Goal: Information Seeking & Learning: Learn about a topic

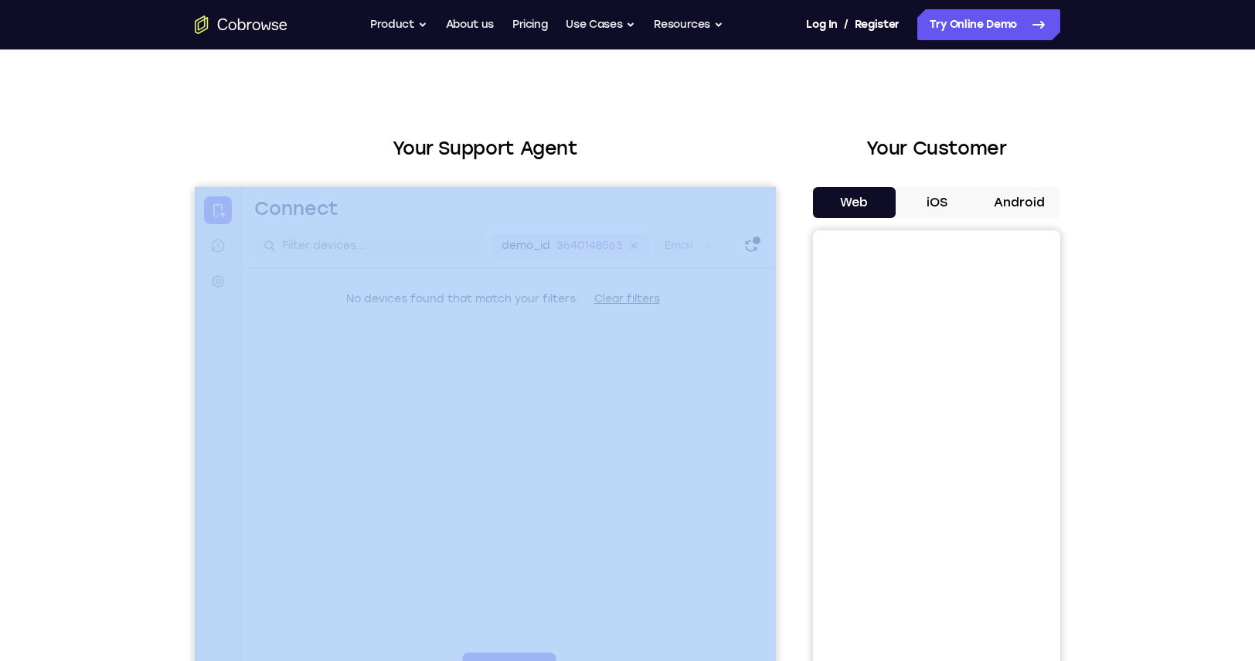
scroll to position [14, 0]
drag, startPoint x: 345, startPoint y: 297, endPoint x: 243, endPoint y: 339, distance: 110.5
click at [672, 301] on div "No devices found that match your filters. Clear filters" at bounding box center [509, 299] width 534 height 31
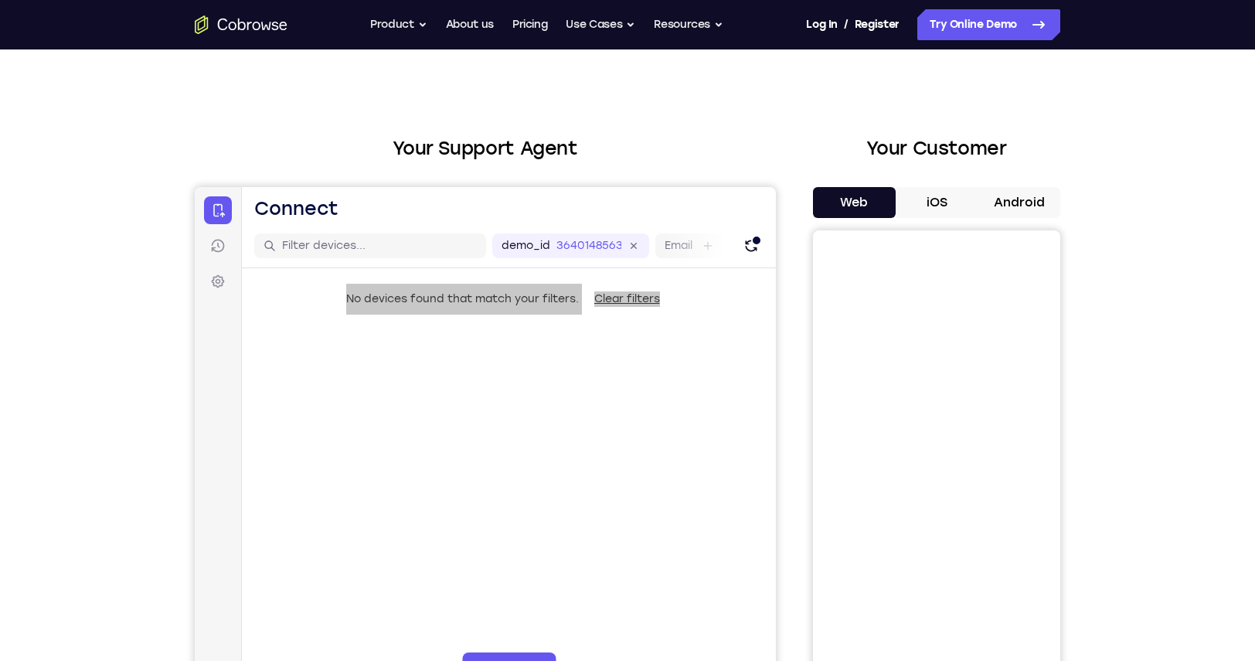
click at [96, 355] on div "Your Support Agent Your Customer Web iOS Android Next Steps We’d be happy to gi…" at bounding box center [627, 545] width 1255 height 1019
drag, startPoint x: 130, startPoint y: 347, endPoint x: 153, endPoint y: 334, distance: 26.7
click at [129, 347] on div "Your Support Agent Your Customer Web iOS Android Next Steps We’d be happy to gi…" at bounding box center [627, 545] width 1255 height 1019
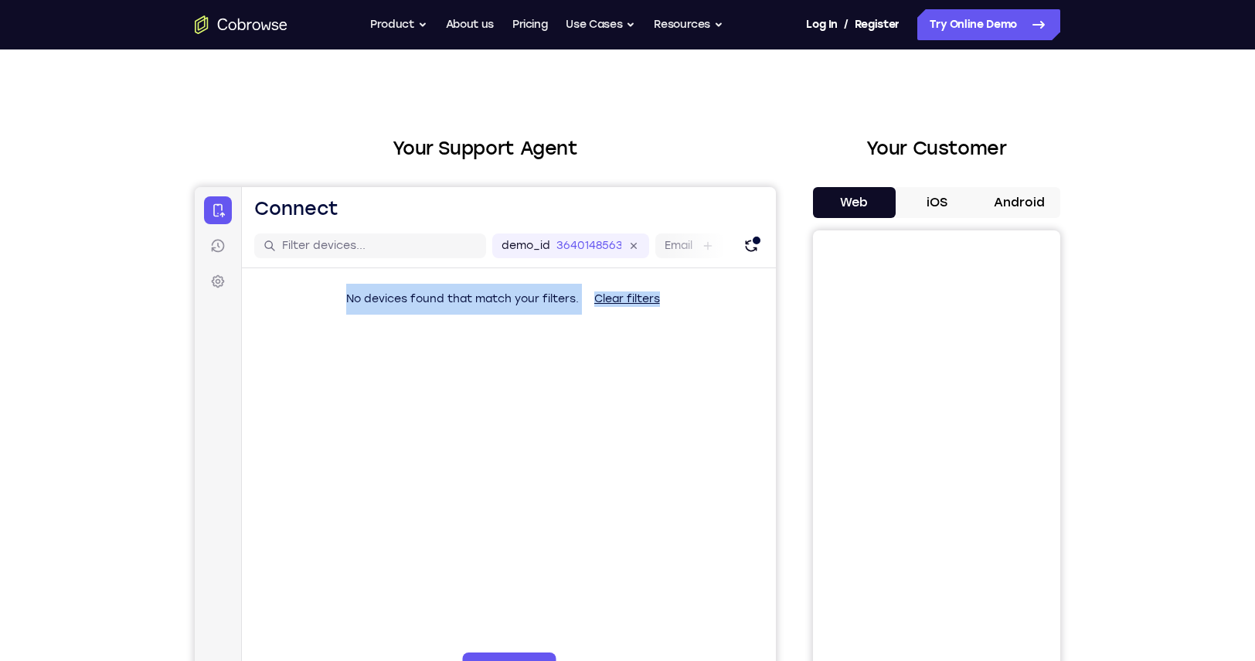
click at [431, 298] on span "No devices found that match your filters." at bounding box center [462, 298] width 233 height 13
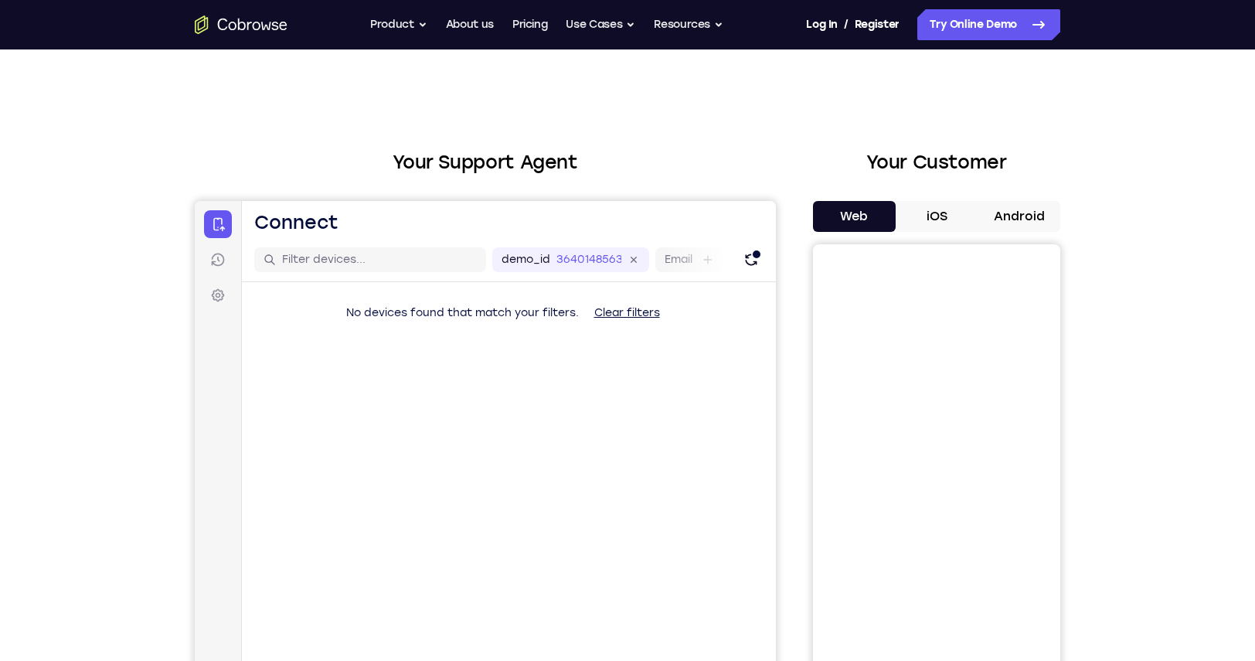
scroll to position [0, 0]
click at [973, 30] on link "Try Online Demo" at bounding box center [988, 24] width 143 height 31
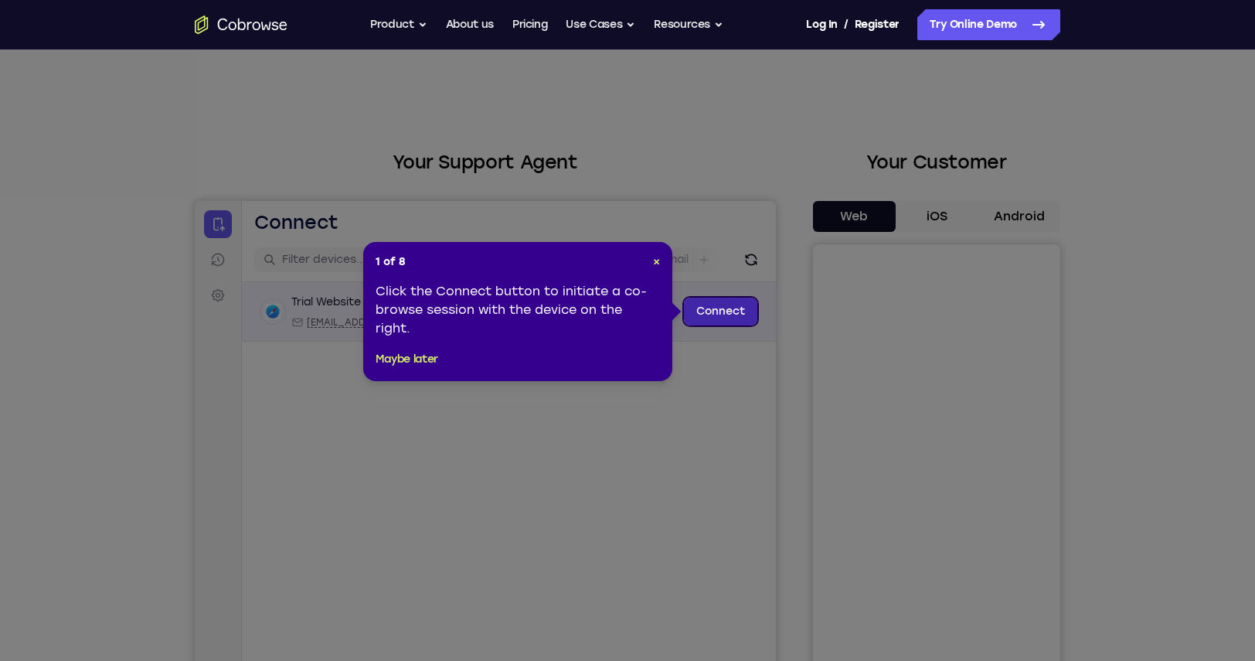
scroll to position [352, 0]
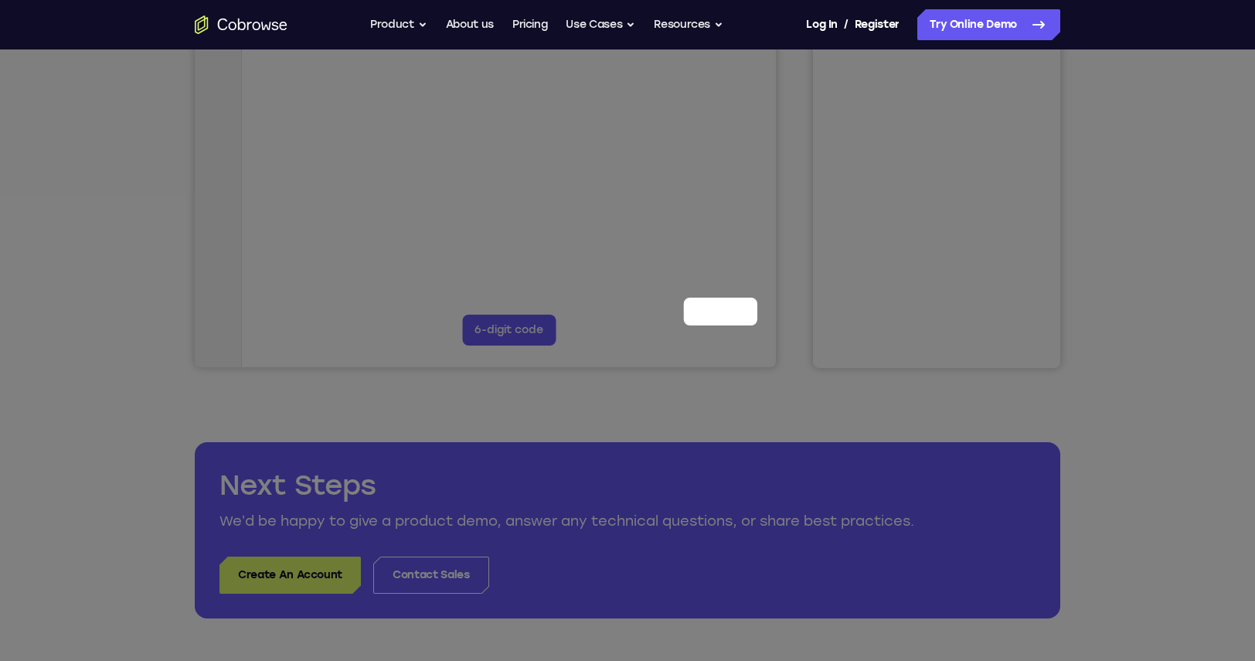
drag, startPoint x: 905, startPoint y: 155, endPoint x: 710, endPoint y: 306, distance: 246.3
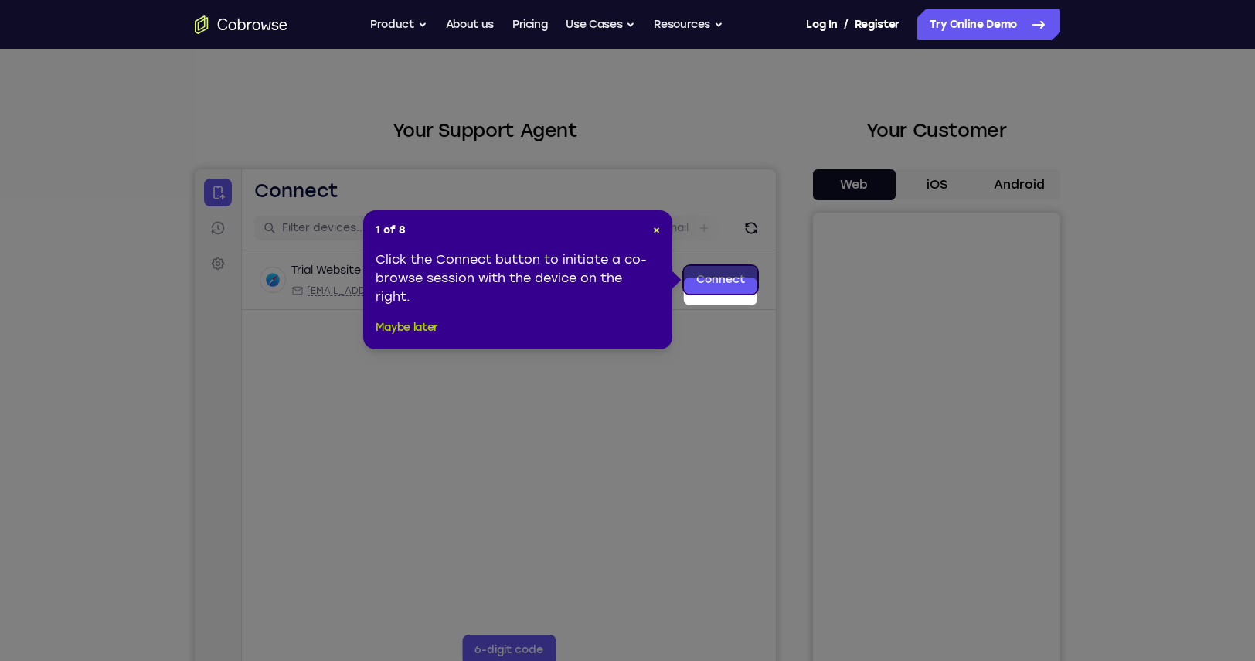
scroll to position [19, 0]
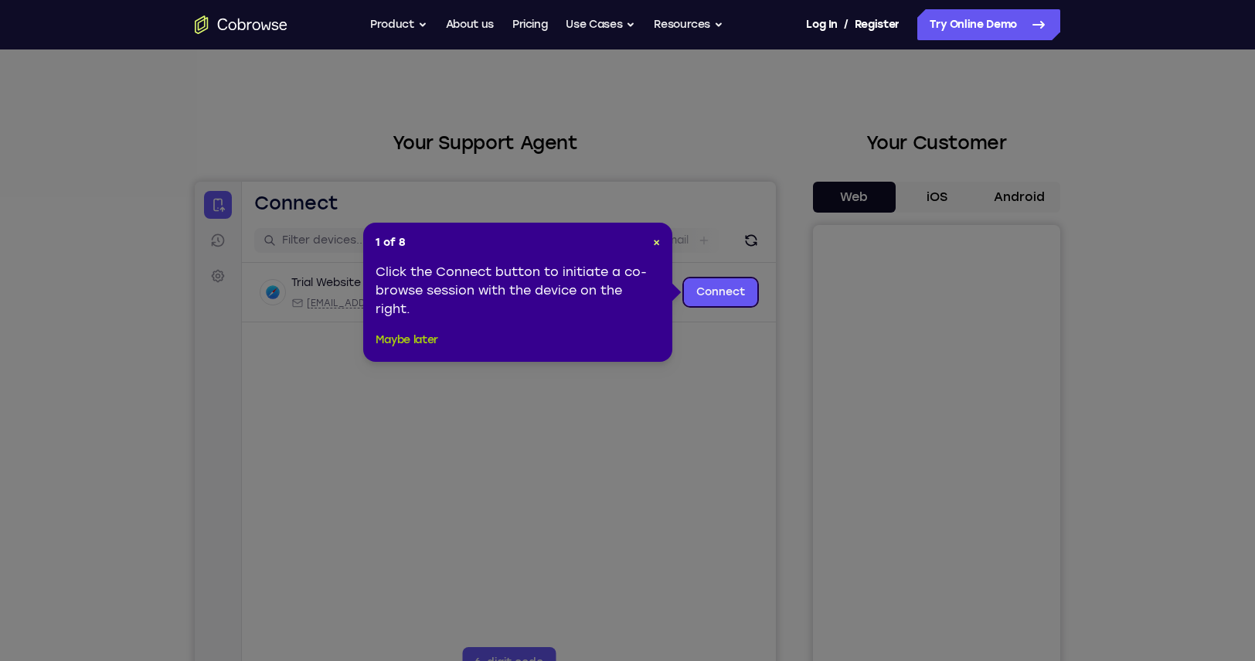
click at [398, 347] on button "Maybe later" at bounding box center [407, 340] width 63 height 19
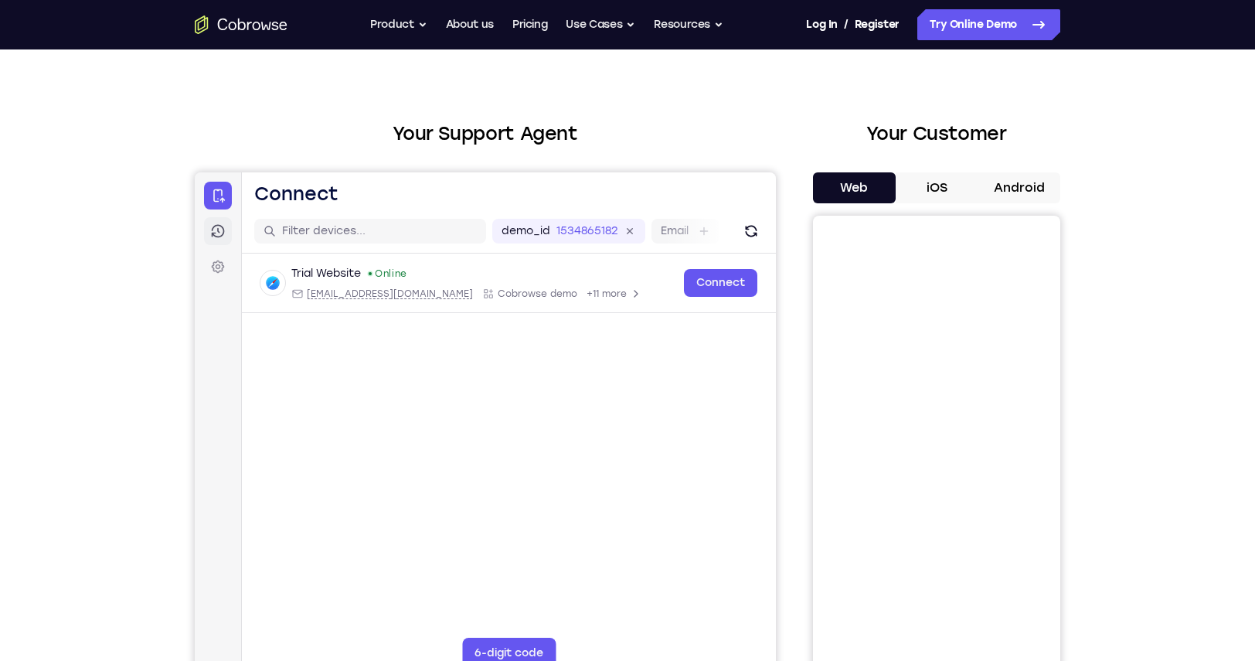
click at [211, 241] on link "Sessions" at bounding box center [218, 231] width 28 height 28
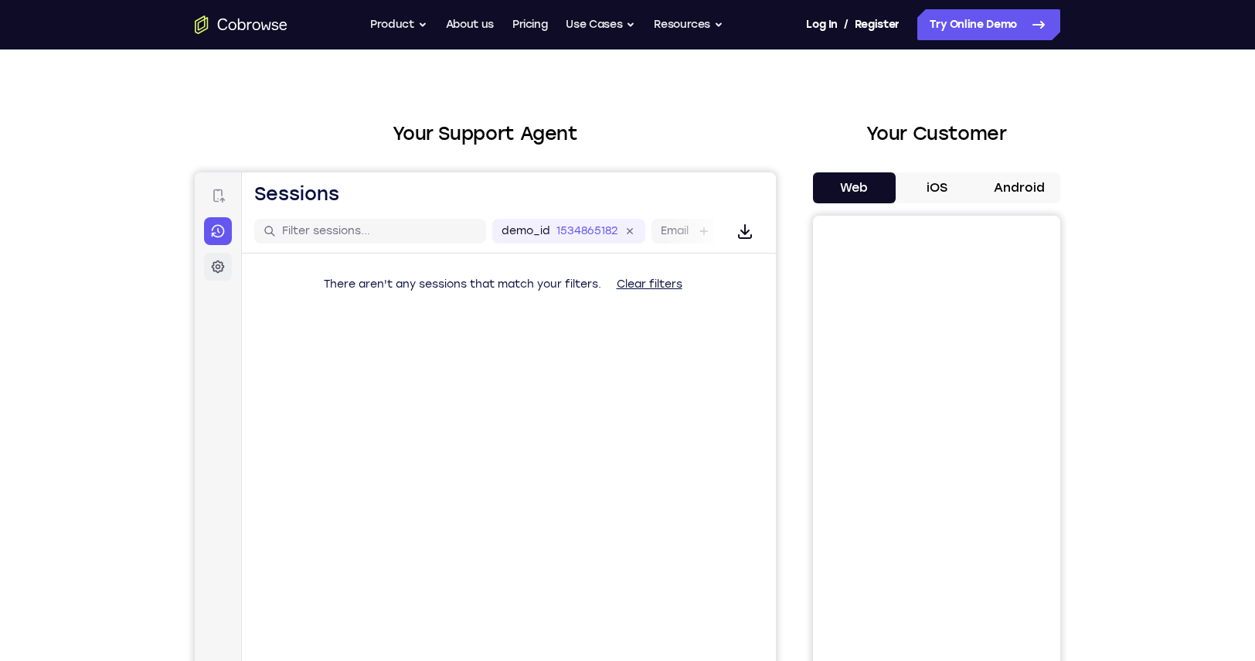
scroll to position [27, 0]
click at [221, 267] on icon at bounding box center [217, 267] width 15 height 15
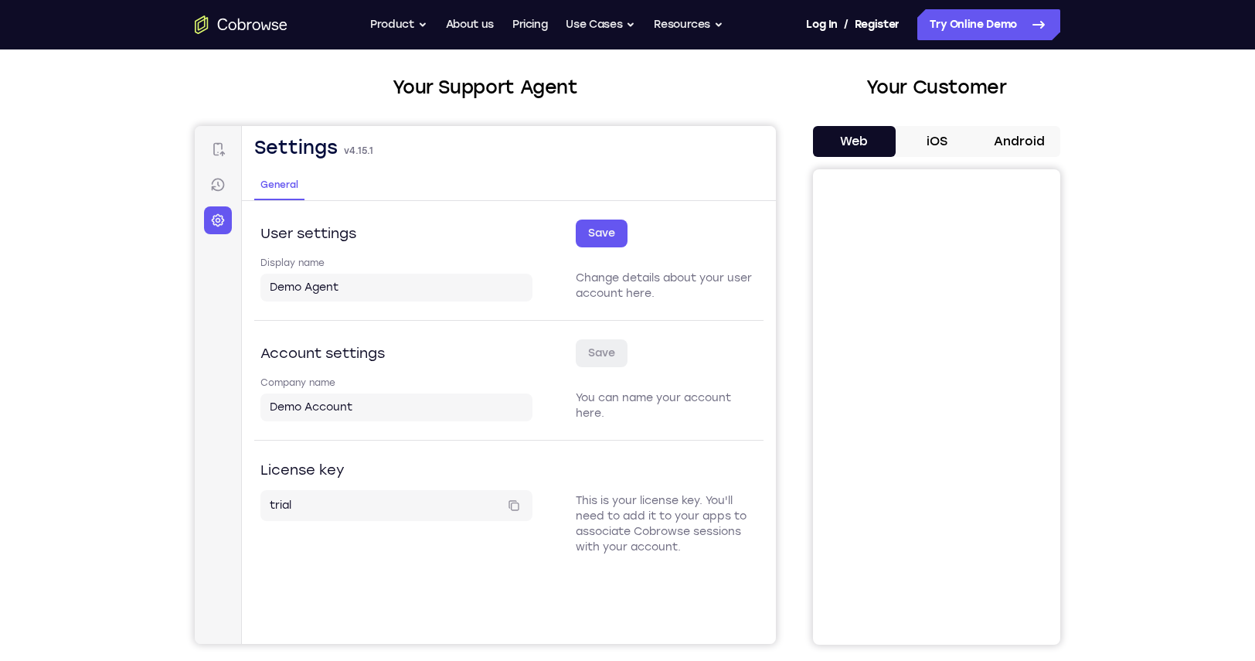
scroll to position [80, 1]
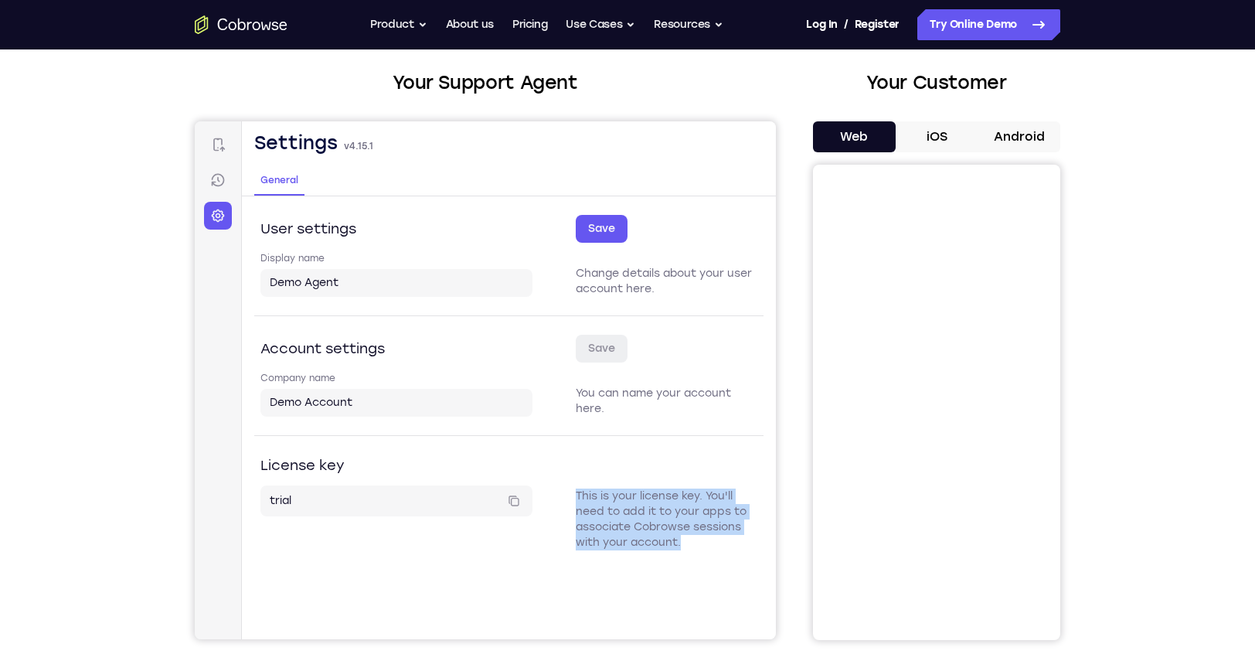
drag, startPoint x: 574, startPoint y: 498, endPoint x: 686, endPoint y: 543, distance: 121.4
click at [686, 543] on div "License key This is your license key. You'll need to add it to your apps to ass…" at bounding box center [508, 502] width 509 height 134
click at [621, 511] on p "This is your license key. You'll need to add it to your apps to associate Cobro…" at bounding box center [667, 519] width 182 height 62
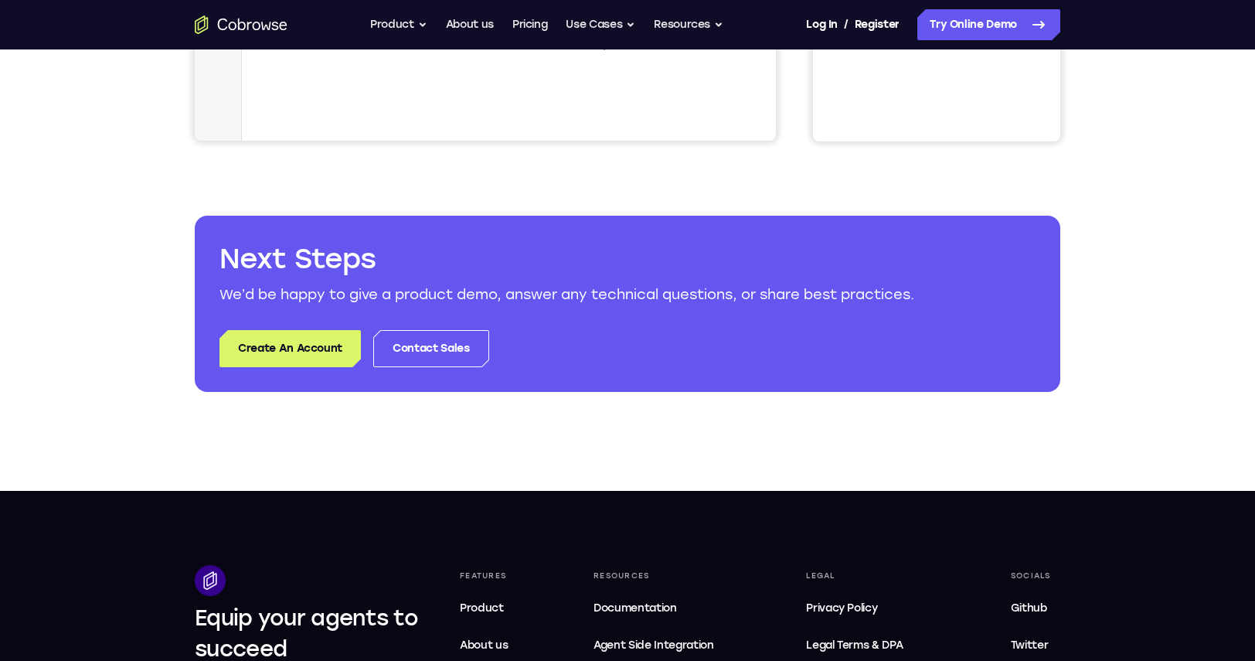
scroll to position [583, 0]
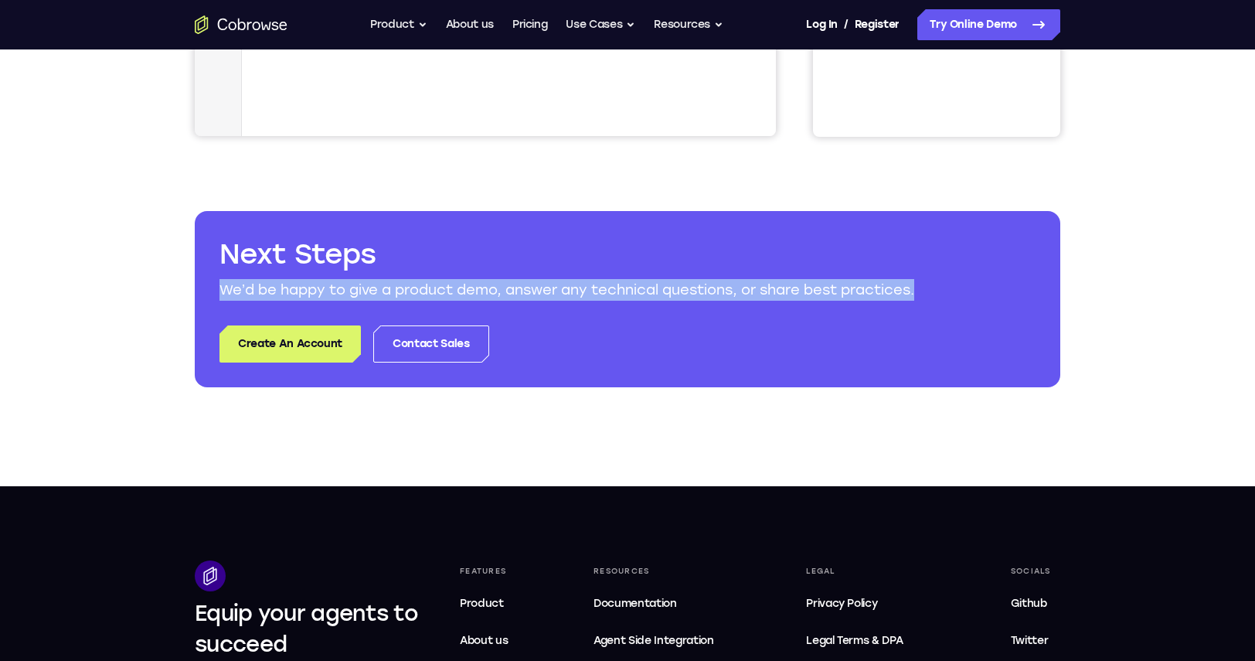
drag, startPoint x: 223, startPoint y: 294, endPoint x: 678, endPoint y: 288, distance: 454.5
click at [935, 286] on p "We’d be happy to give a product demo, answer any technical questions, or share …" at bounding box center [628, 290] width 816 height 22
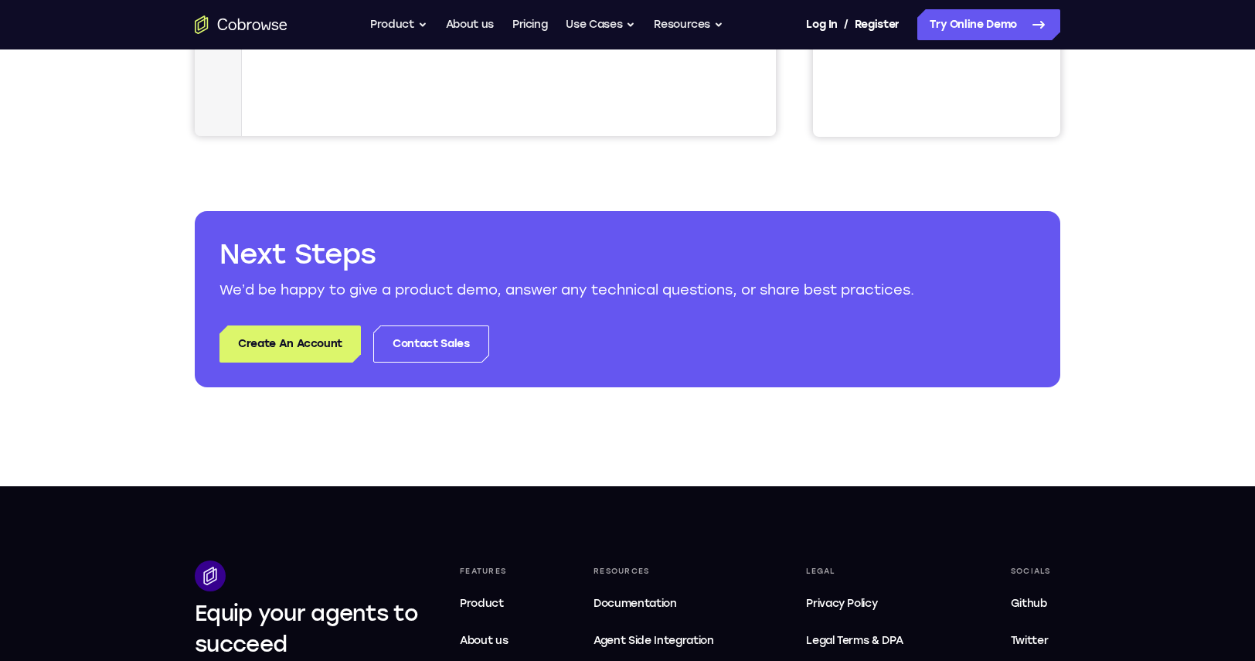
click at [577, 291] on p "We’d be happy to give a product demo, answer any technical questions, or share …" at bounding box center [628, 290] width 816 height 22
drag, startPoint x: 225, startPoint y: 252, endPoint x: 478, endPoint y: 328, distance: 263.9
click at [561, 345] on div "Next Steps We’d be happy to give a product demo, answer any technical questions…" at bounding box center [628, 299] width 866 height 176
click at [276, 294] on p "We’d be happy to give a product demo, answer any technical questions, or share …" at bounding box center [628, 290] width 816 height 22
drag, startPoint x: 224, startPoint y: 256, endPoint x: 571, endPoint y: 346, distance: 358.6
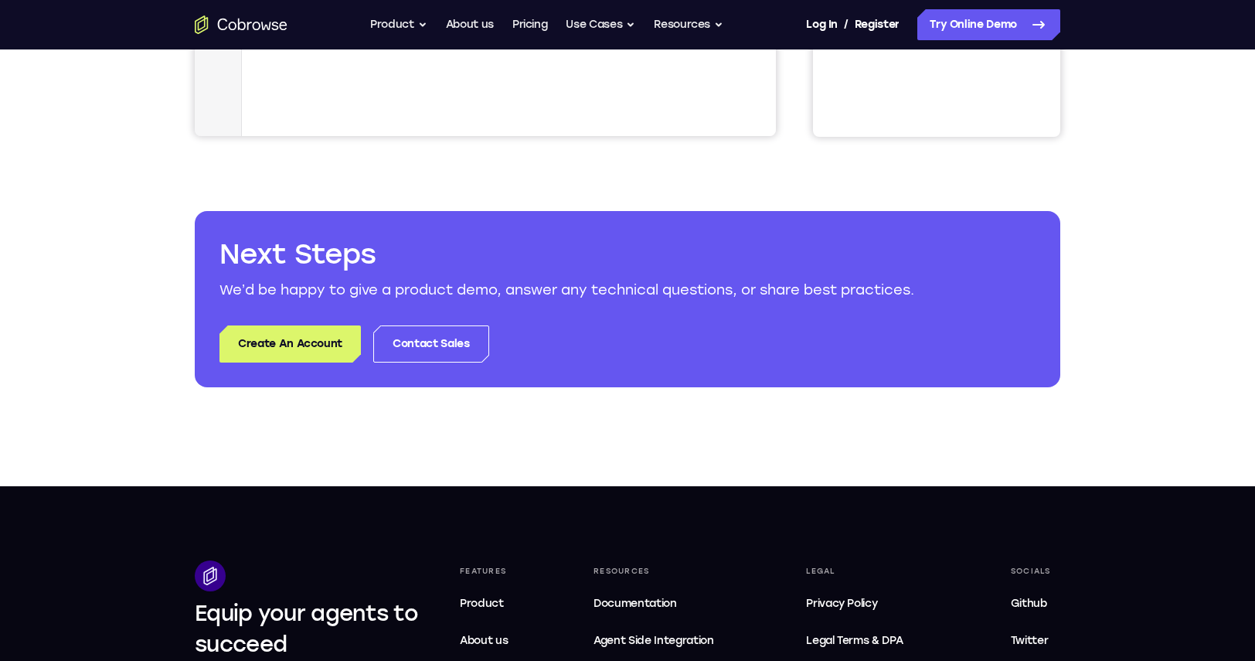
click at [582, 349] on div "Next Steps We’d be happy to give a product demo, answer any technical questions…" at bounding box center [628, 299] width 866 height 176
click at [270, 294] on p "We’d be happy to give a product demo, answer any technical questions, or share …" at bounding box center [628, 290] width 816 height 22
drag, startPoint x: 224, startPoint y: 254, endPoint x: 468, endPoint y: 348, distance: 260.8
click at [490, 356] on div "Next Steps We’d be happy to give a product demo, answer any technical questions…" at bounding box center [628, 299] width 866 height 176
click at [289, 290] on p "We’d be happy to give a product demo, answer any technical questions, or share …" at bounding box center [628, 290] width 816 height 22
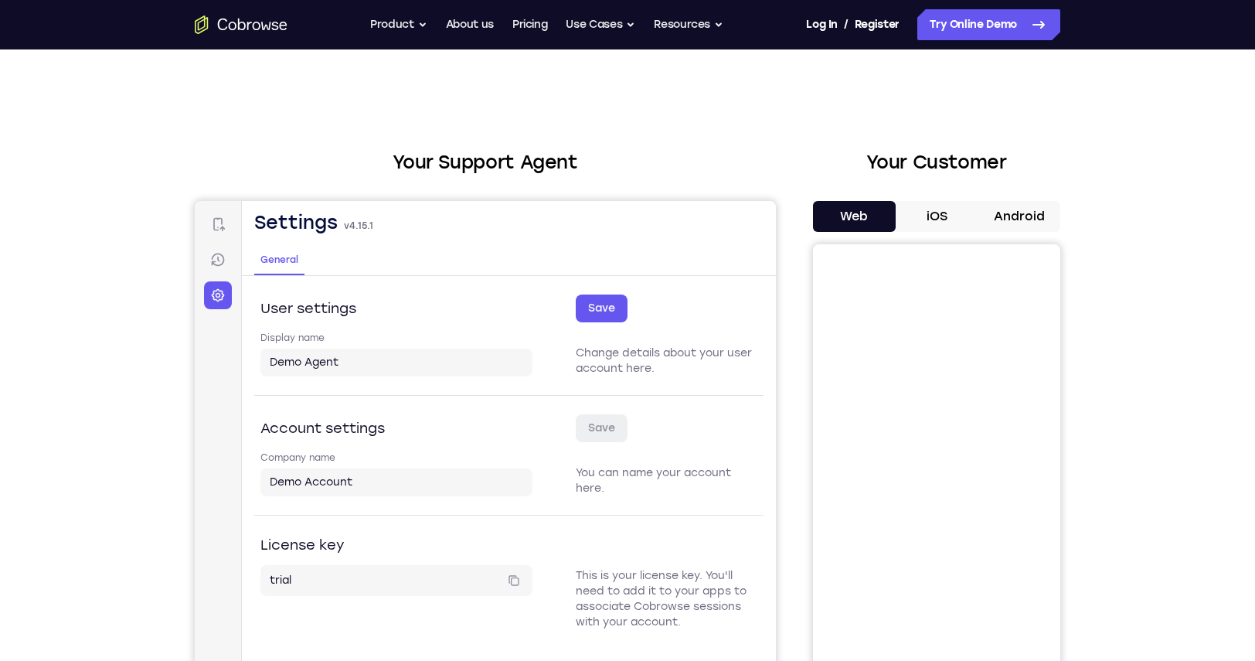
scroll to position [0, 0]
click at [226, 223] on link "Connect" at bounding box center [218, 224] width 28 height 28
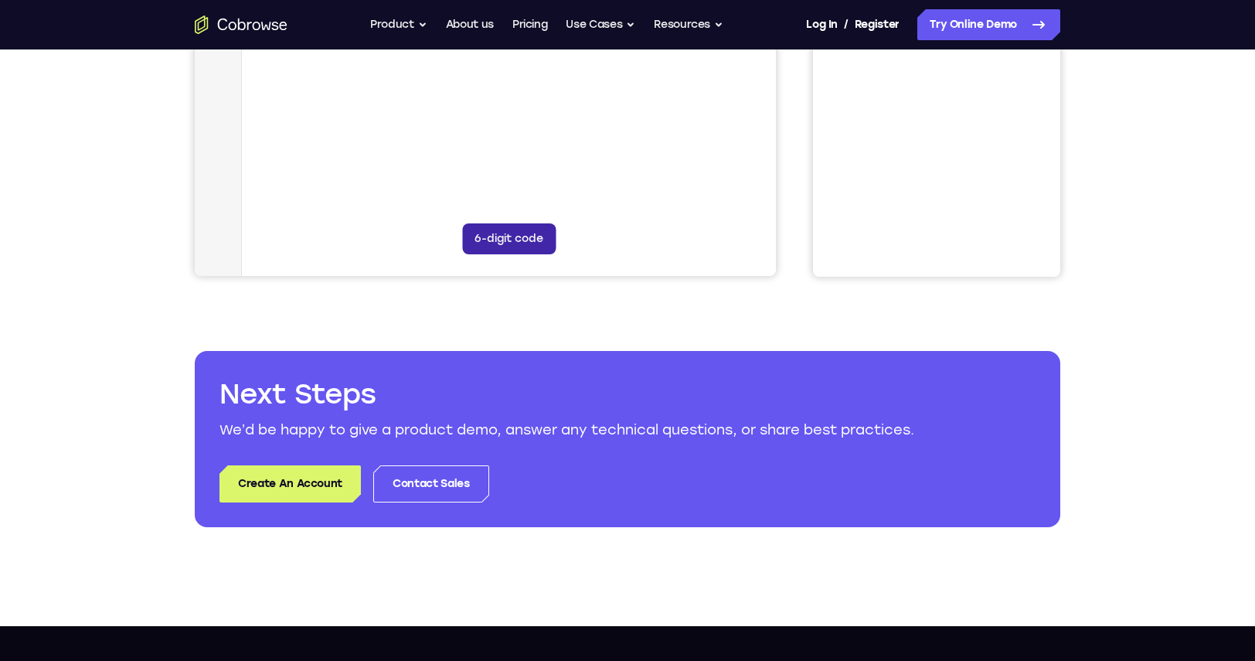
click at [519, 240] on button "6-digit code" at bounding box center [509, 238] width 94 height 31
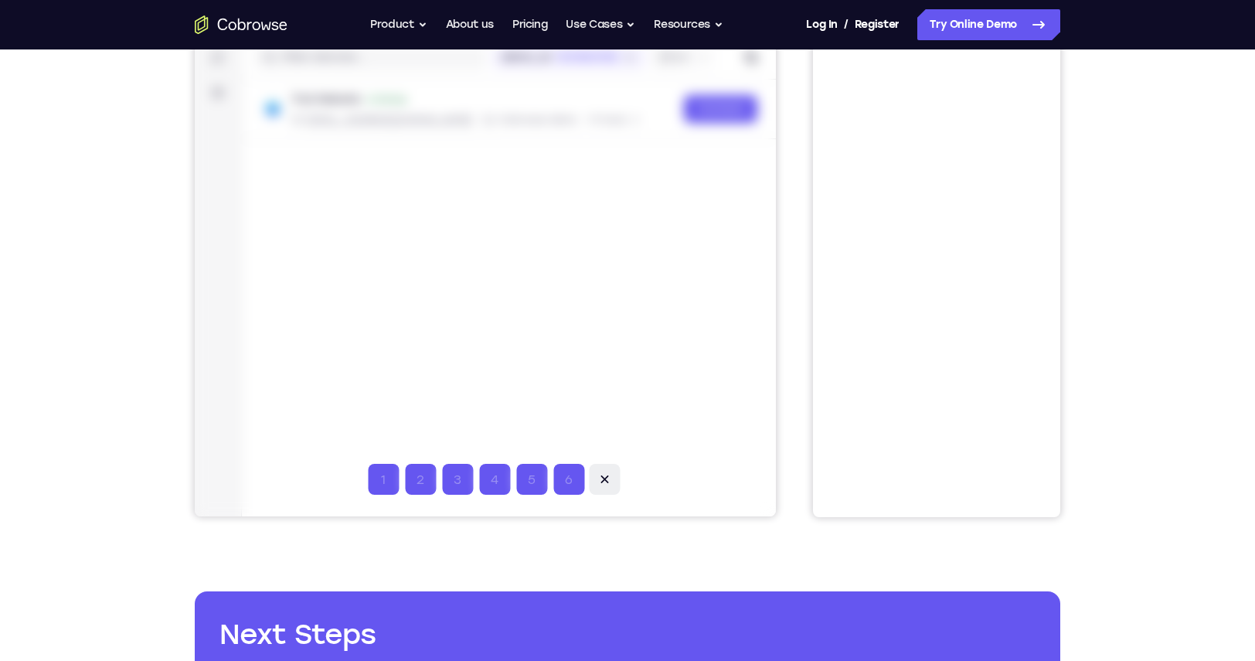
click at [601, 482] on icon at bounding box center [605, 479] width 8 height 8
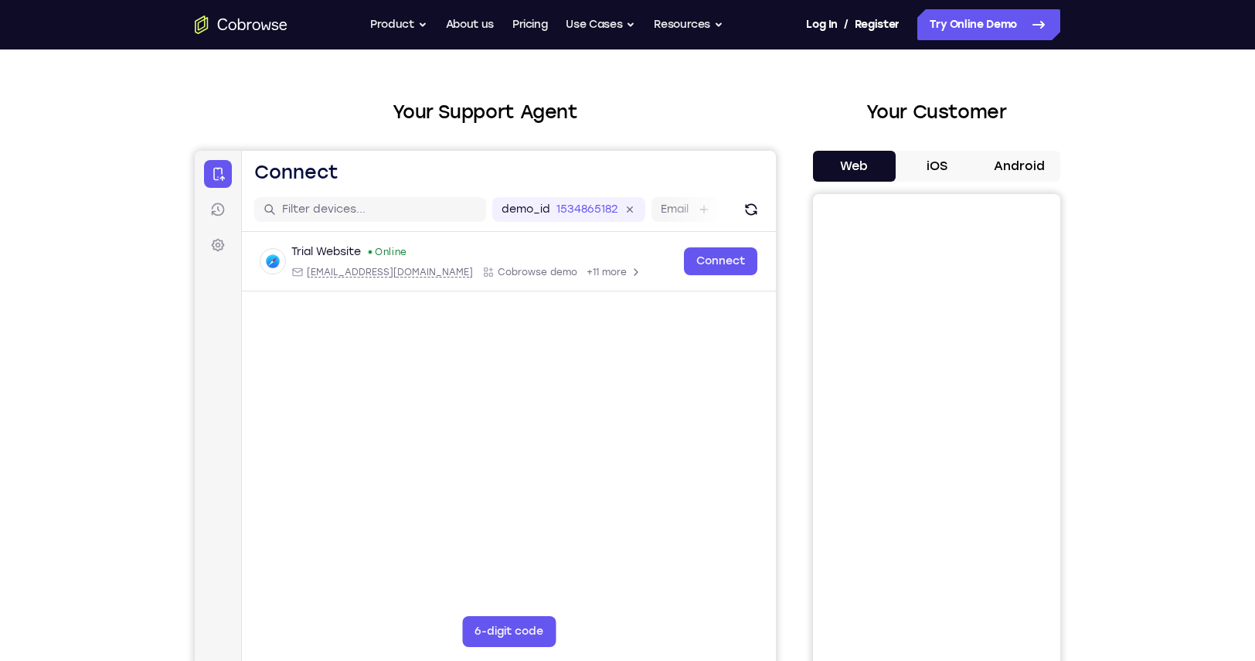
click at [938, 162] on button "iOS" at bounding box center [937, 166] width 83 height 31
click at [1012, 170] on button "Android" at bounding box center [1019, 166] width 83 height 31
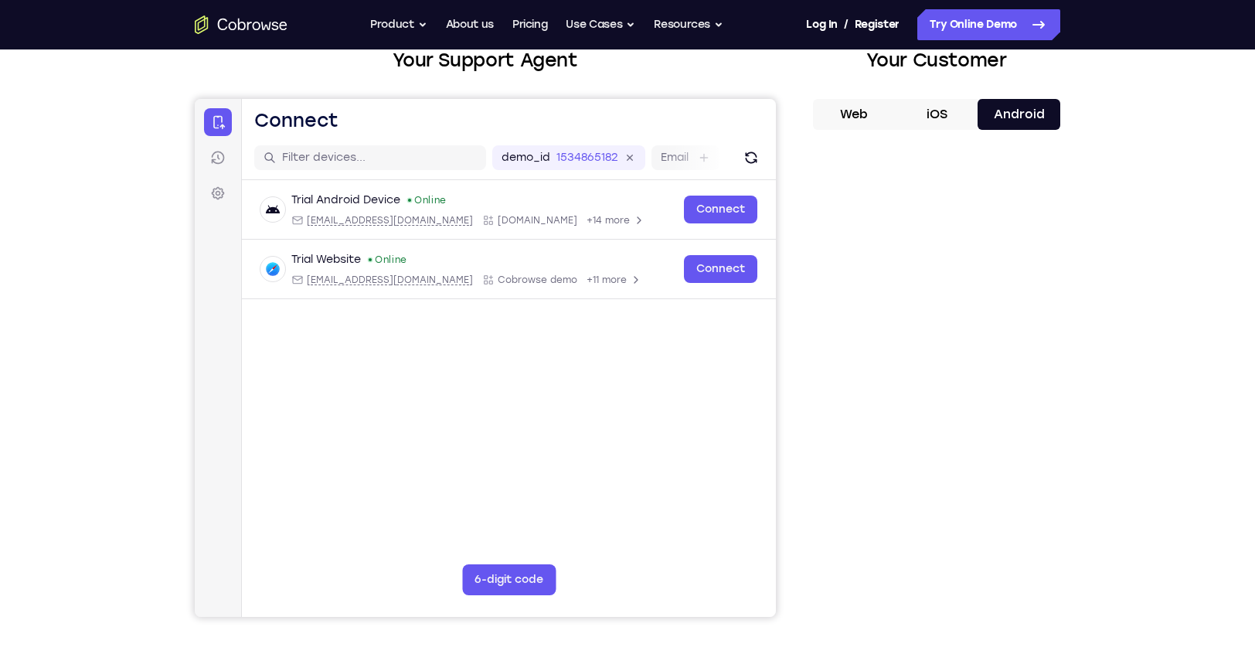
scroll to position [102, 1]
click at [219, 158] on div at bounding box center [485, 358] width 581 height 518
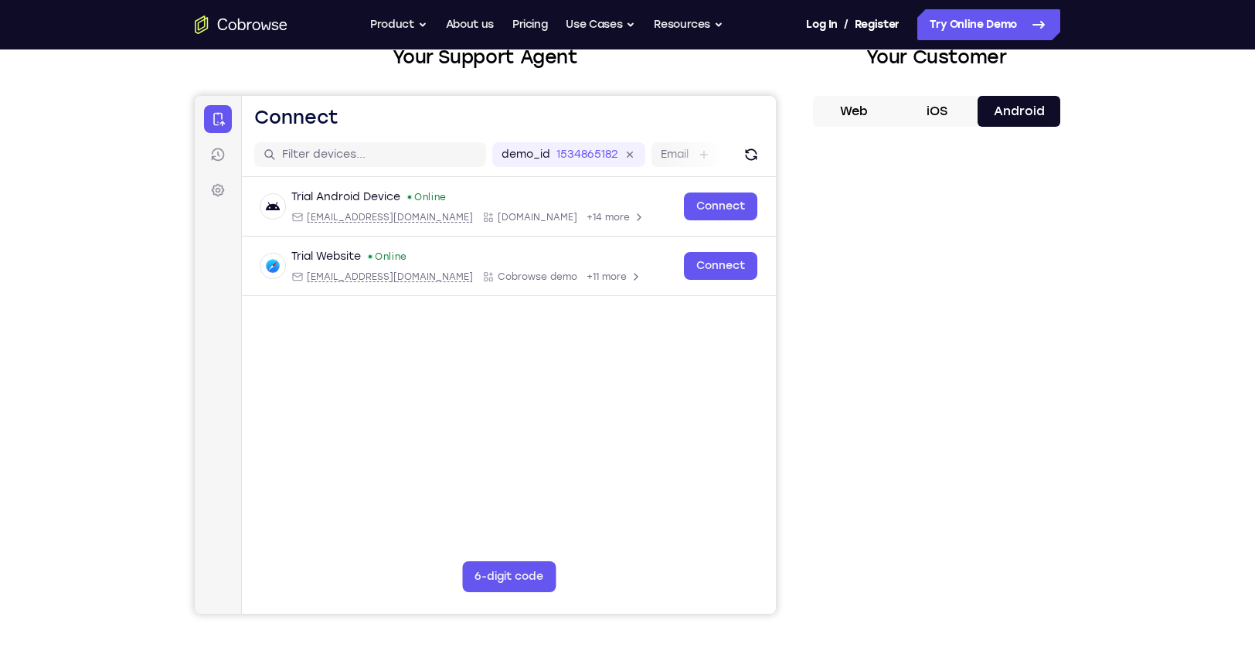
click at [713, 209] on div at bounding box center [485, 355] width 581 height 518
click at [719, 206] on div at bounding box center [485, 355] width 581 height 518
click at [729, 265] on div at bounding box center [485, 355] width 581 height 518
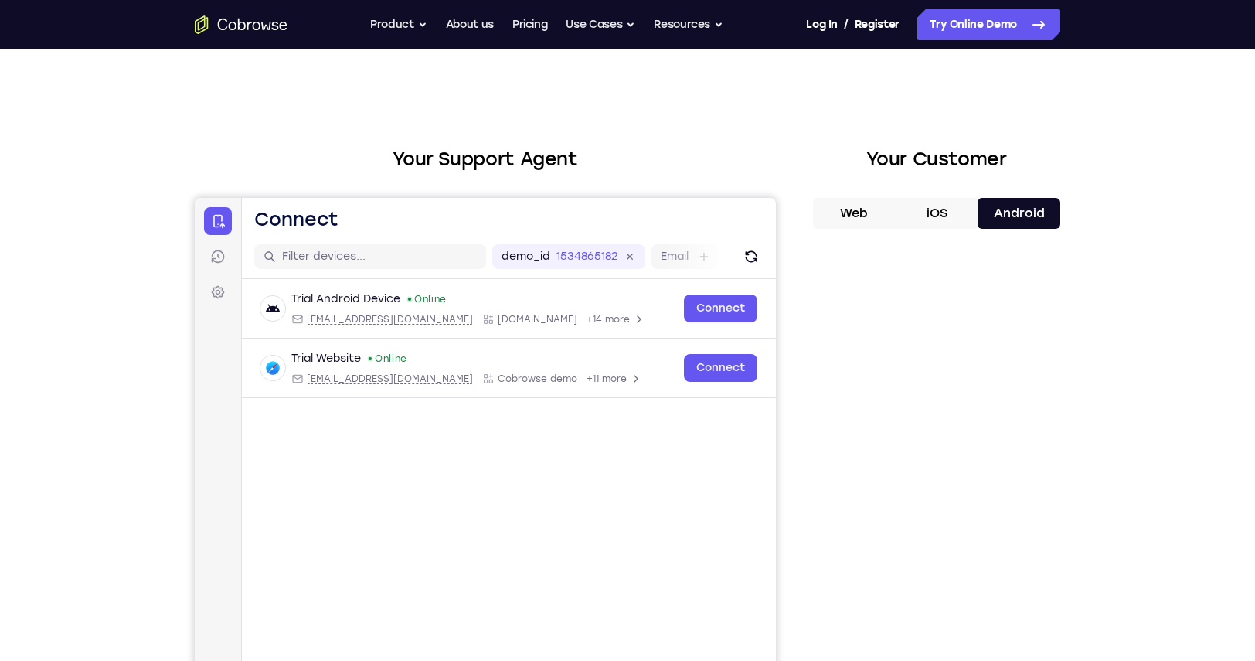
scroll to position [4, 0]
click at [219, 254] on div at bounding box center [485, 456] width 581 height 518
click at [526, 251] on div at bounding box center [485, 456] width 581 height 518
click at [589, 253] on div at bounding box center [485, 456] width 581 height 518
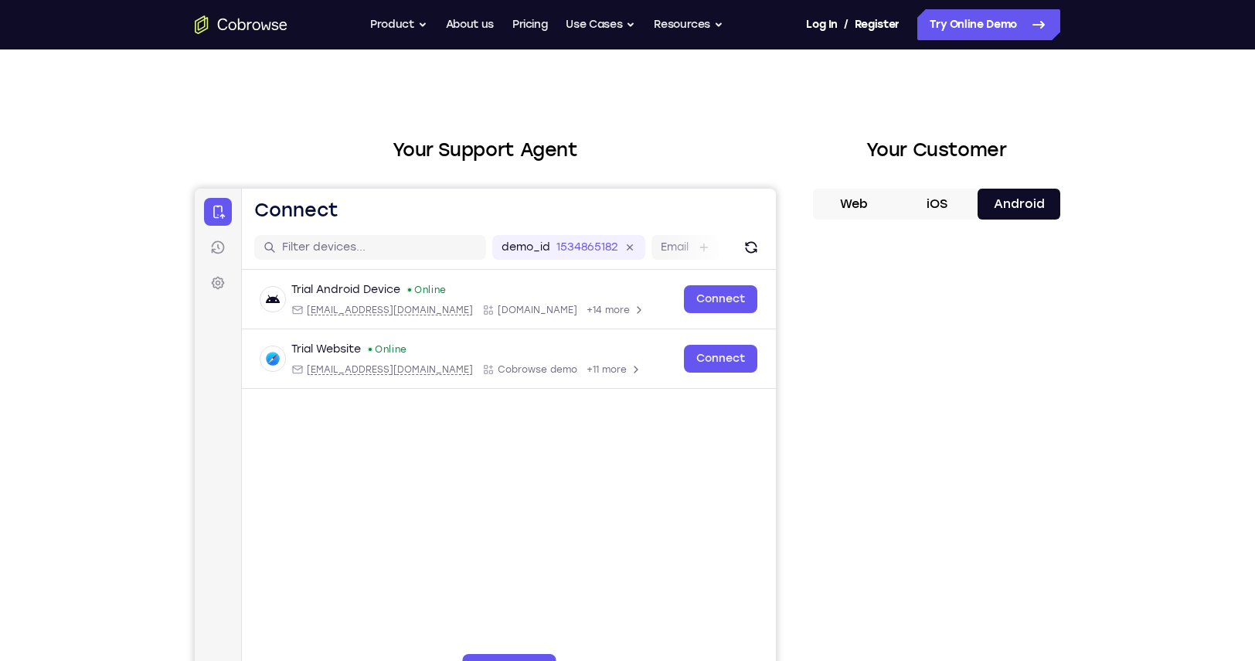
scroll to position [12, 0]
click at [722, 303] on div at bounding box center [485, 448] width 581 height 518
click at [720, 300] on div at bounding box center [485, 448] width 581 height 518
click at [727, 318] on div at bounding box center [485, 448] width 581 height 518
click at [726, 359] on div at bounding box center [485, 448] width 581 height 518
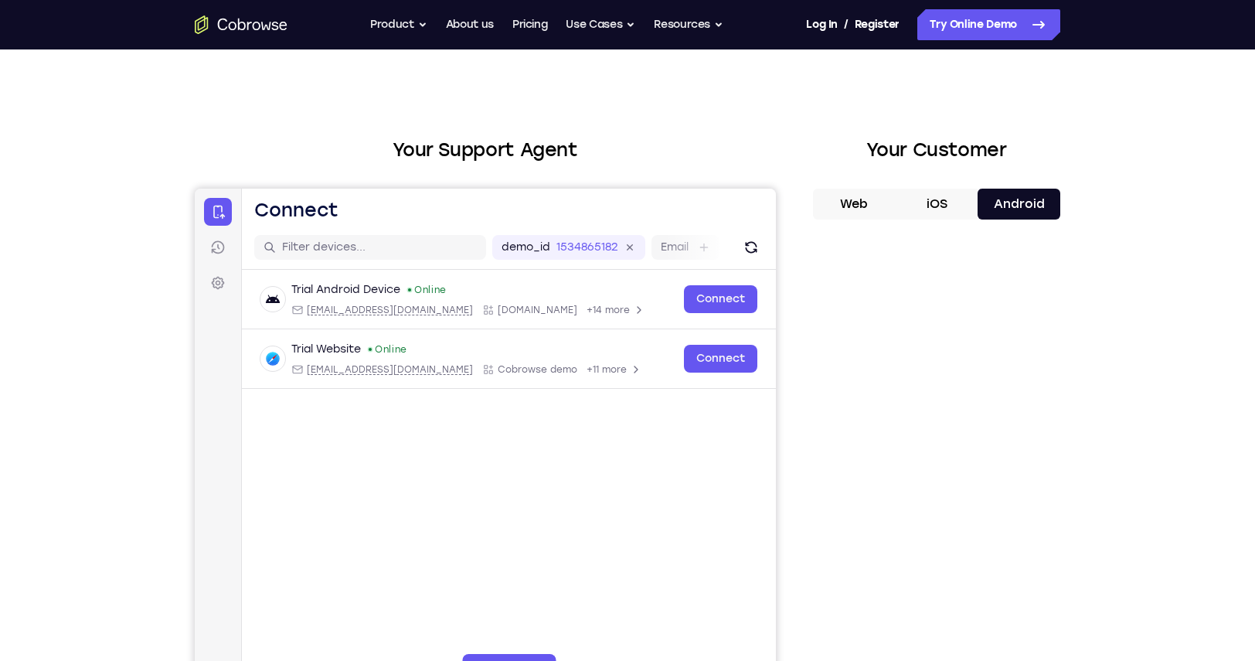
click at [725, 359] on div at bounding box center [485, 448] width 581 height 518
click at [727, 359] on div at bounding box center [485, 448] width 581 height 518
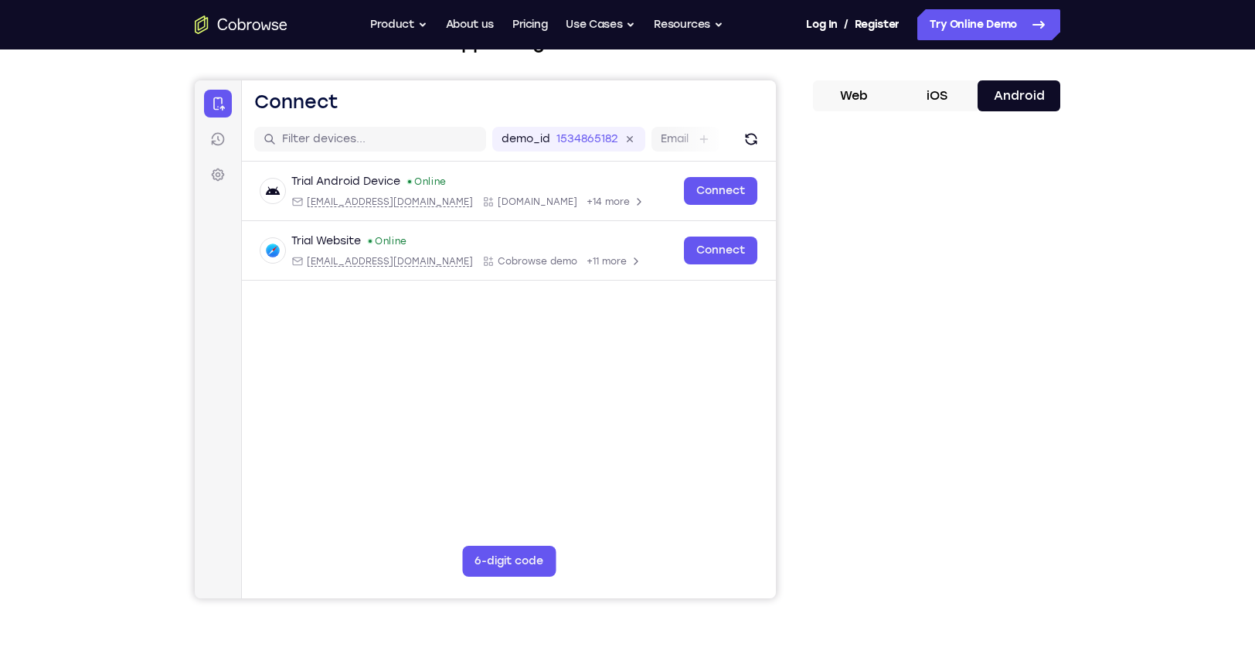
scroll to position [119, 0]
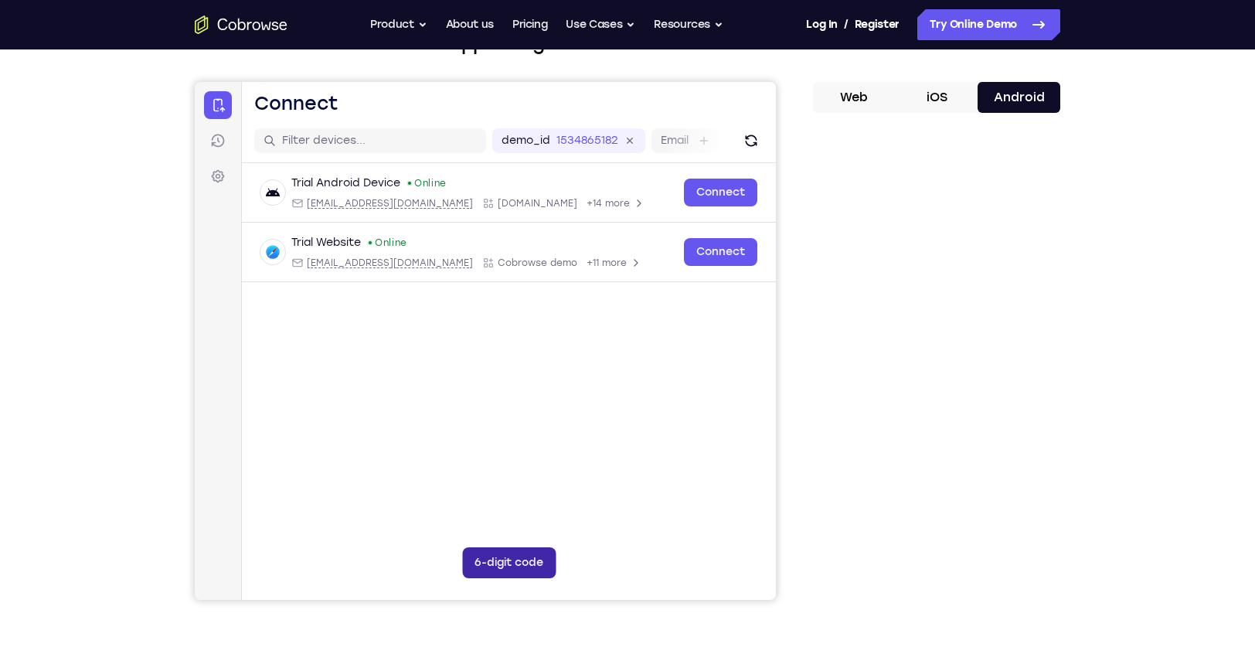
click at [510, 554] on button "6-digit code" at bounding box center [509, 562] width 94 height 31
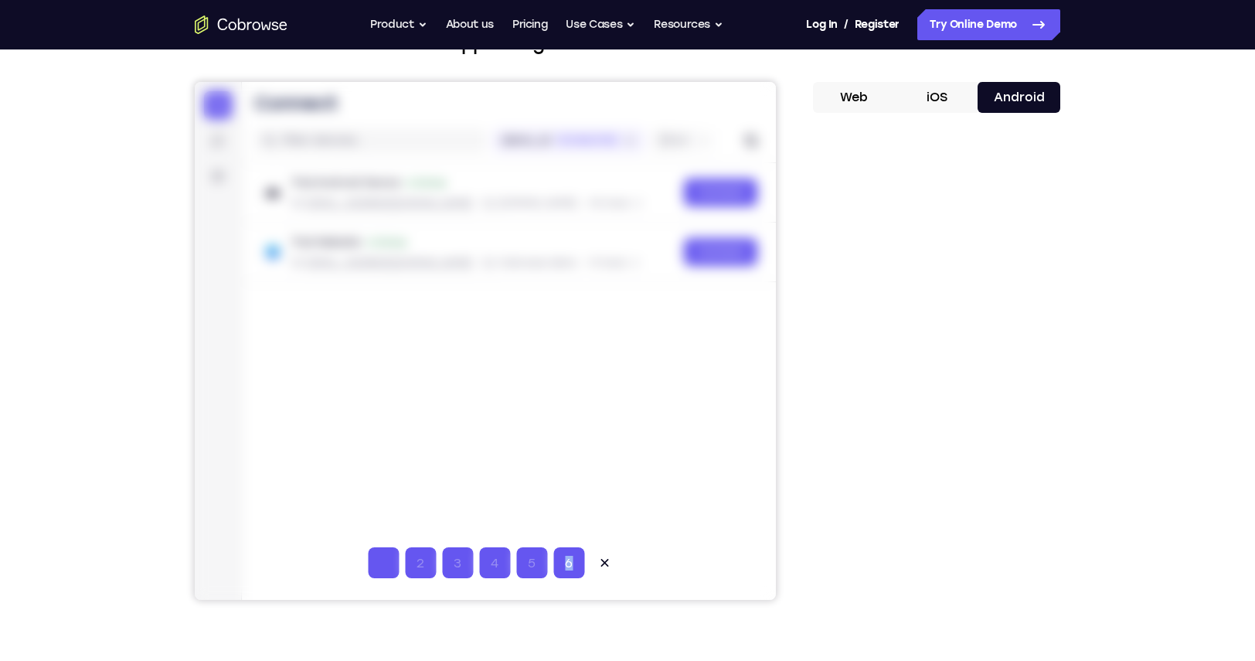
click at [381, 567] on input "Code entry digit 1" at bounding box center [383, 562] width 31 height 31
type input "1"
type input "2"
type input "3"
type input "4"
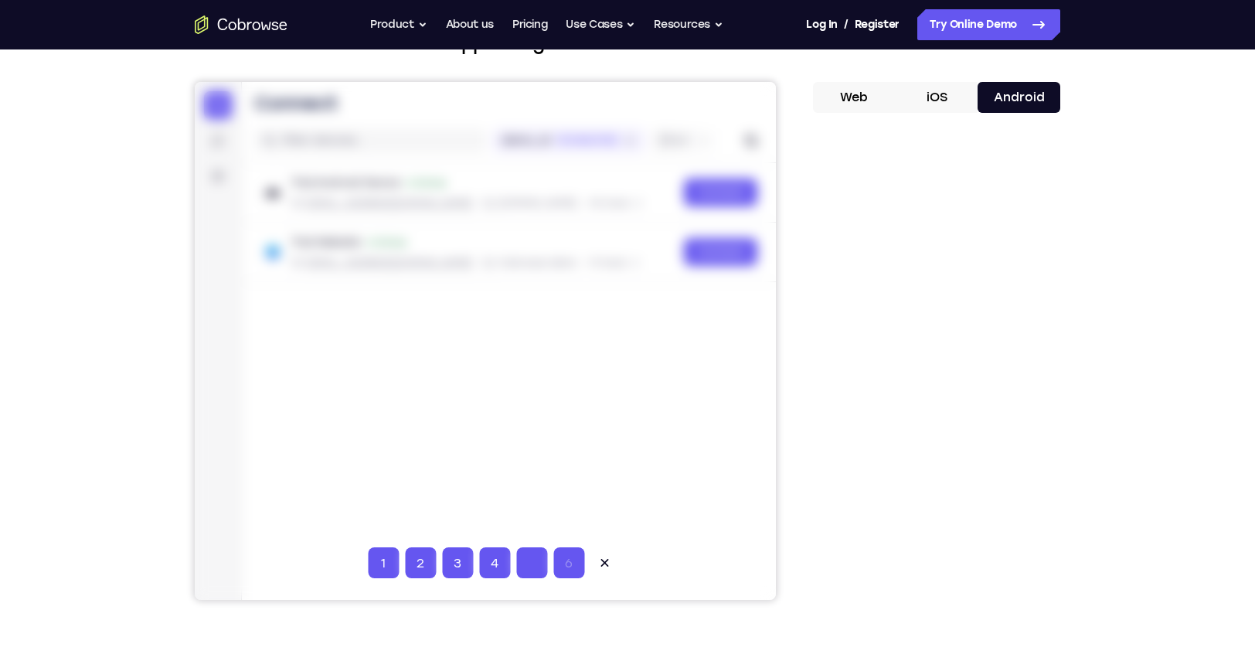
type input "5"
type input "6"
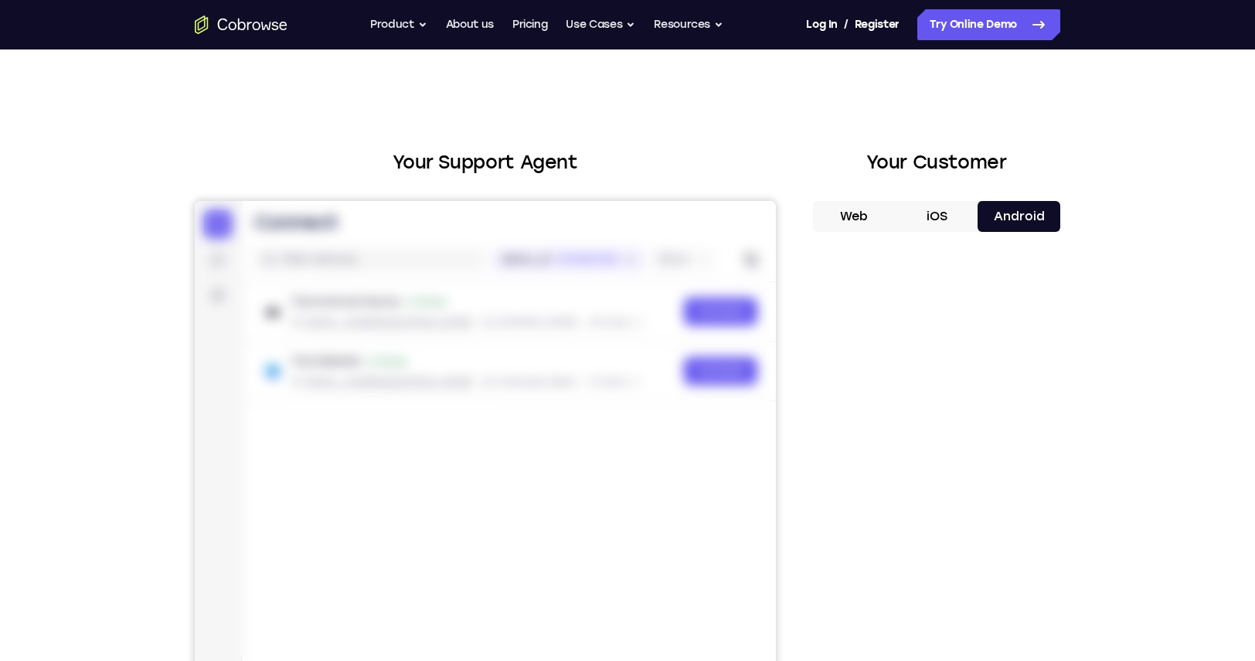
scroll to position [0, 0]
click at [431, 160] on h2 "Your Support Agent" at bounding box center [485, 162] width 581 height 28
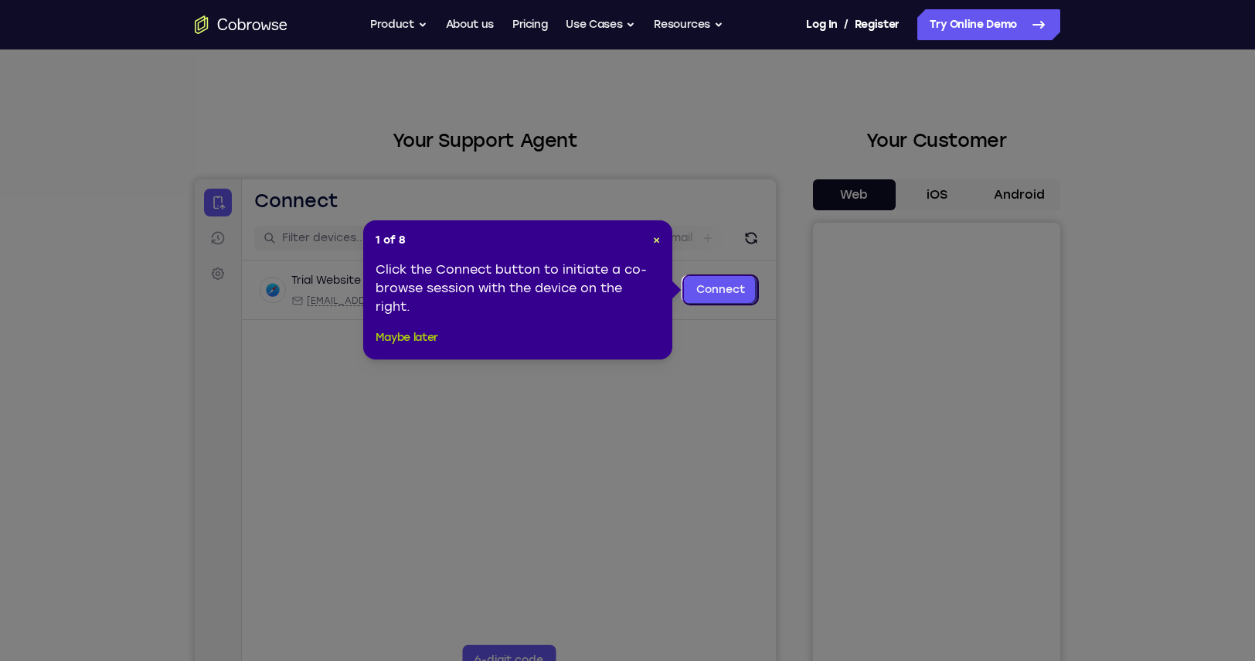
scroll to position [19, 0]
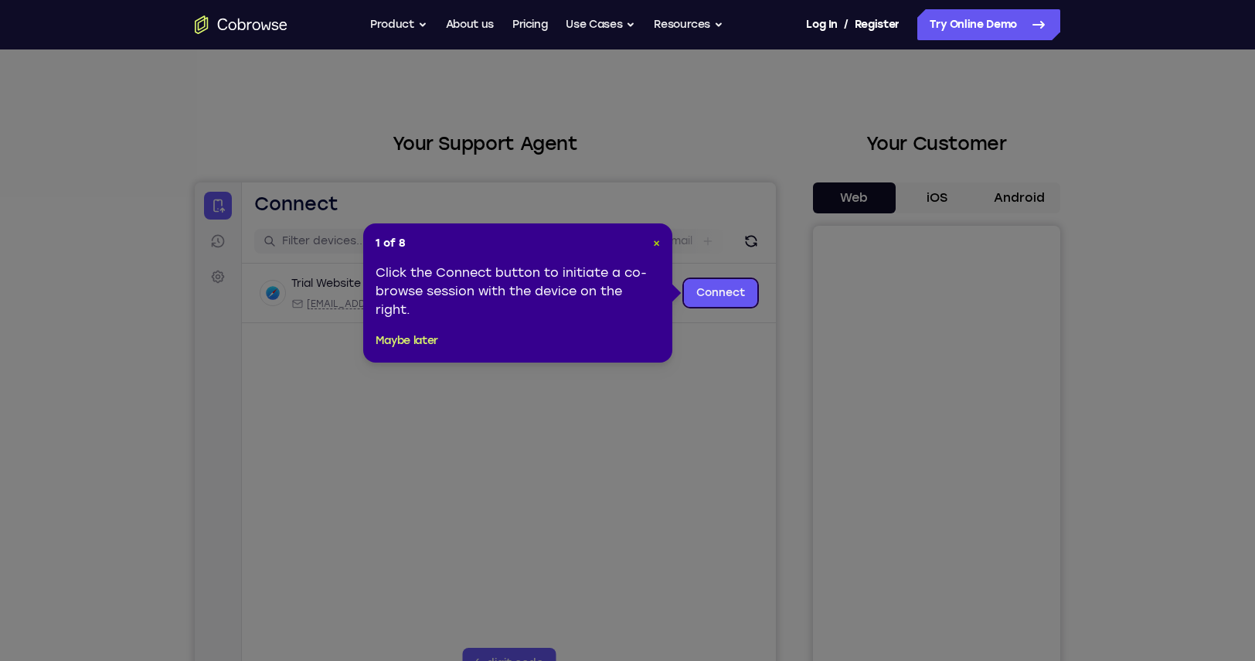
click at [655, 243] on span "×" at bounding box center [656, 243] width 7 height 13
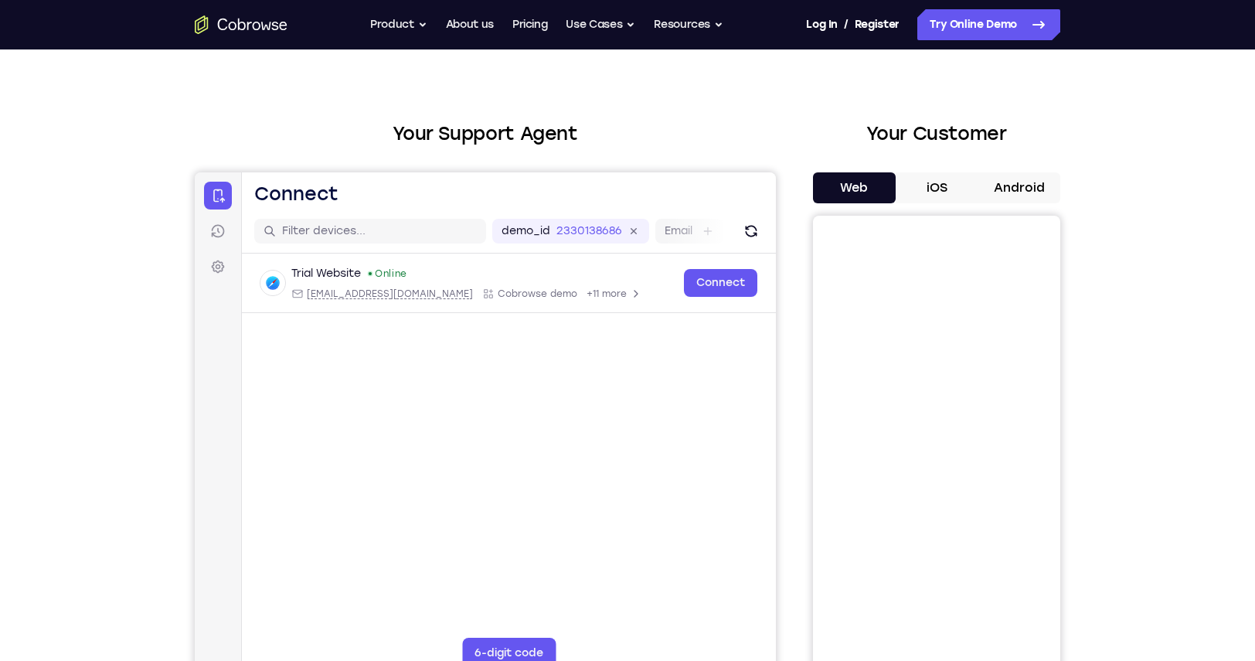
click at [945, 182] on button "iOS" at bounding box center [937, 187] width 83 height 31
click at [1030, 189] on button "Android" at bounding box center [1019, 187] width 83 height 31
click at [493, 356] on button "Load More" at bounding box center [509, 350] width 77 height 25
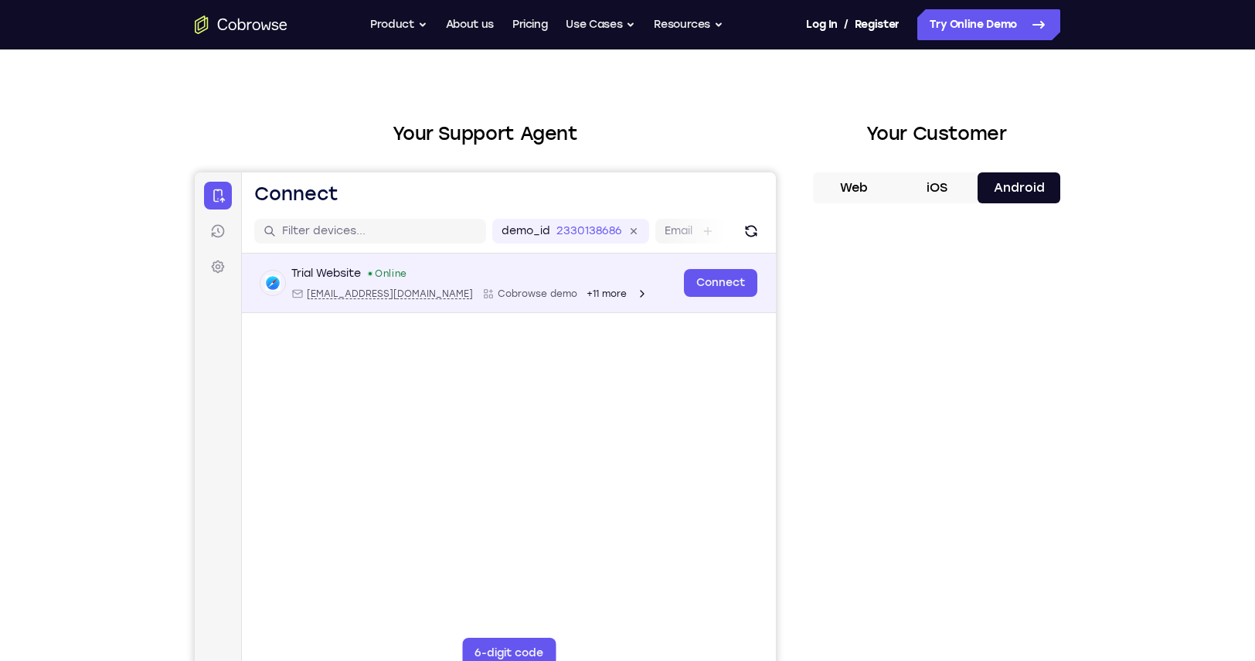
scroll to position [26, 0]
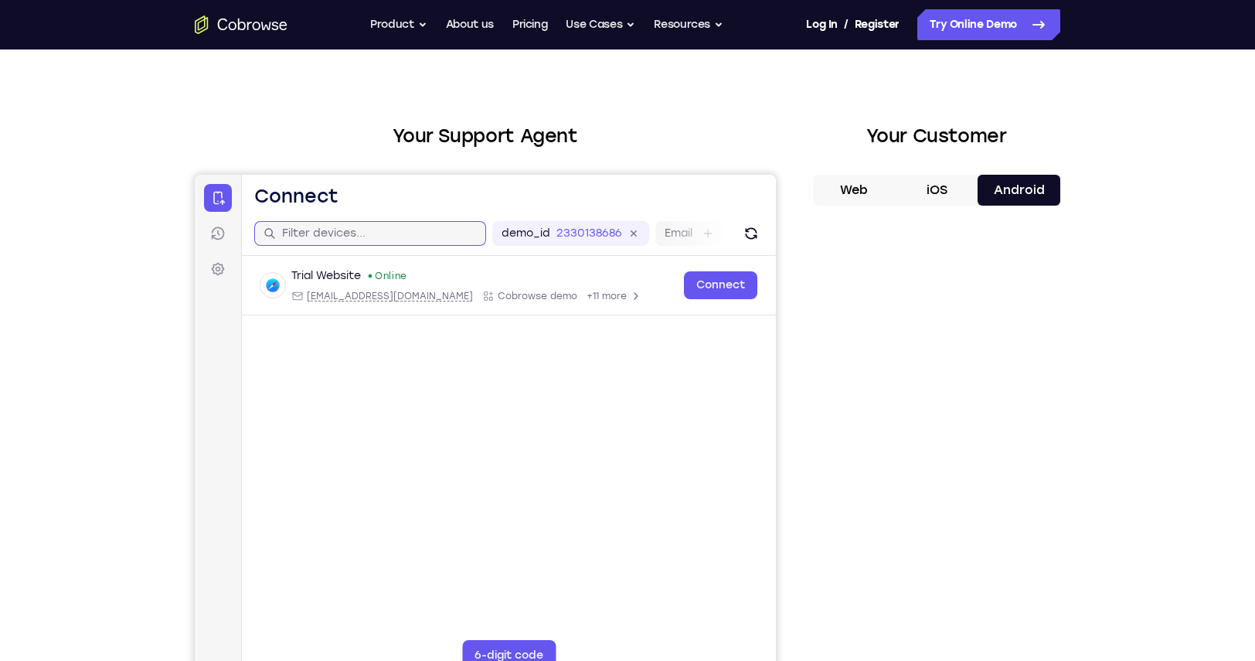
click at [380, 233] on input "text" at bounding box center [379, 233] width 195 height 15
click at [218, 237] on icon at bounding box center [217, 233] width 15 height 15
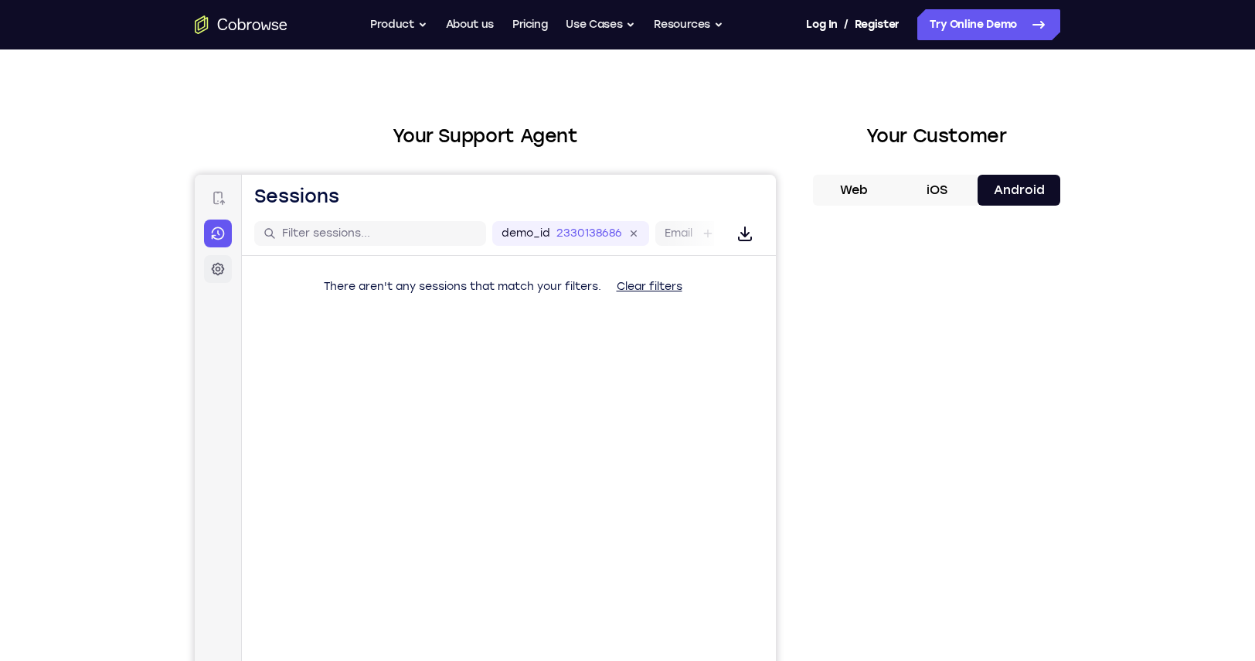
click at [219, 265] on icon at bounding box center [217, 268] width 15 height 15
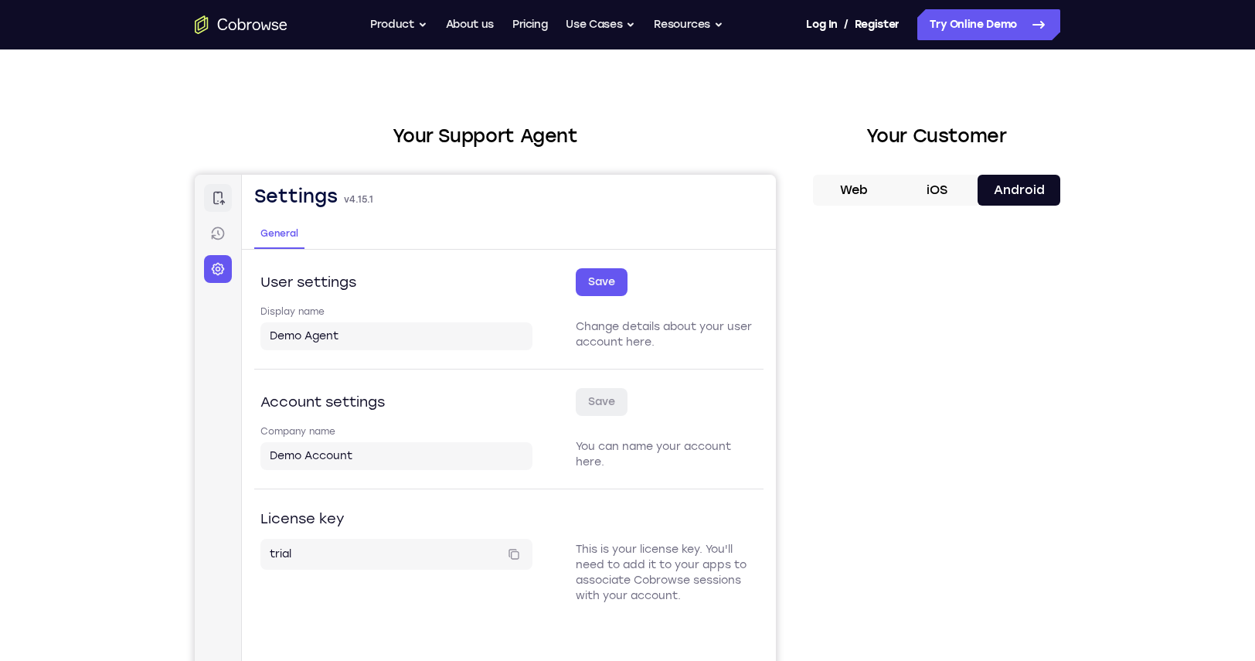
click at [220, 203] on icon at bounding box center [219, 198] width 12 height 13
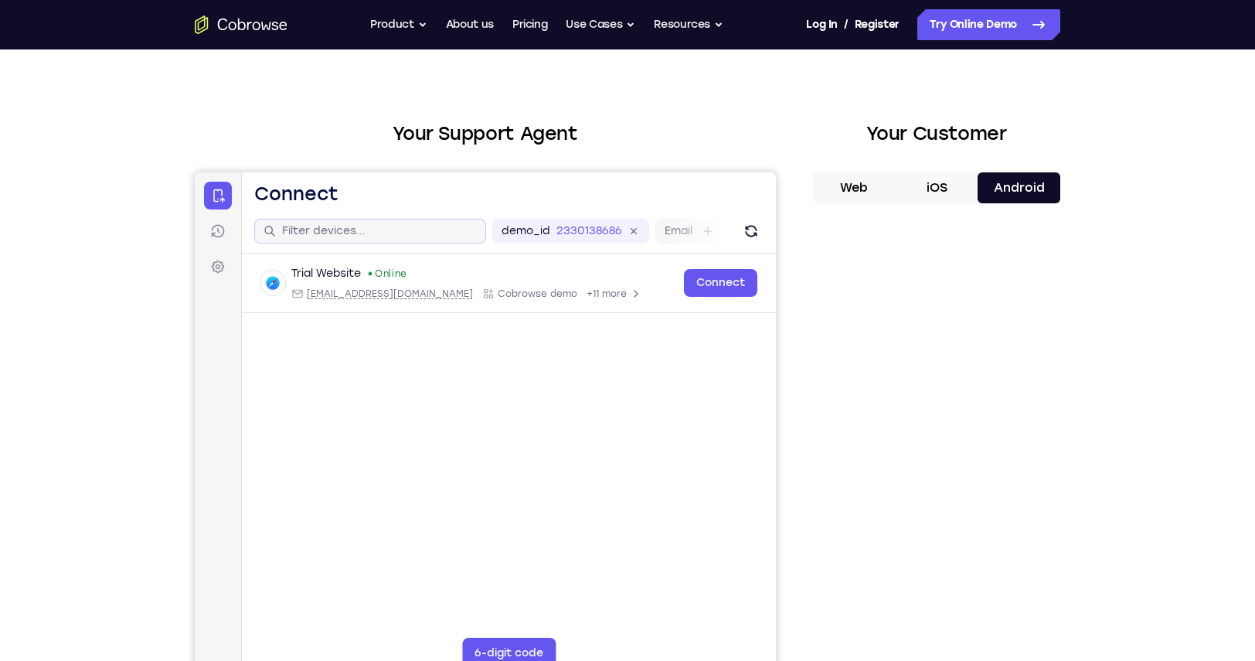
scroll to position [0, 1]
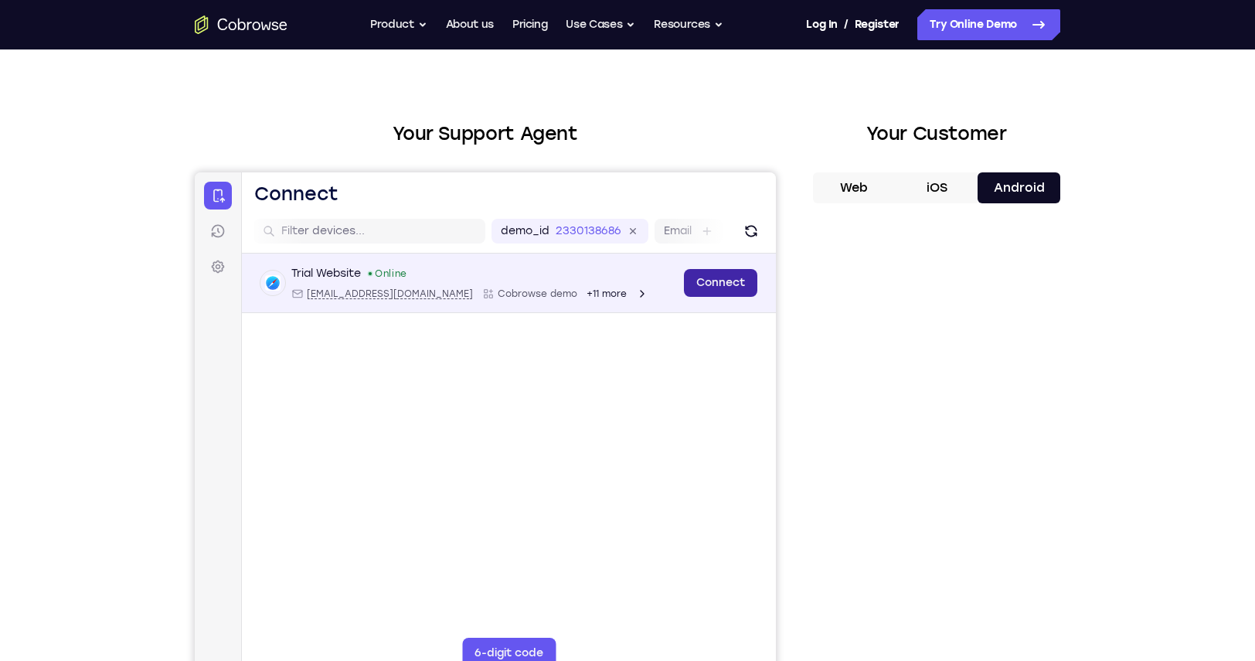
click at [723, 287] on link "Connect" at bounding box center [720, 283] width 73 height 28
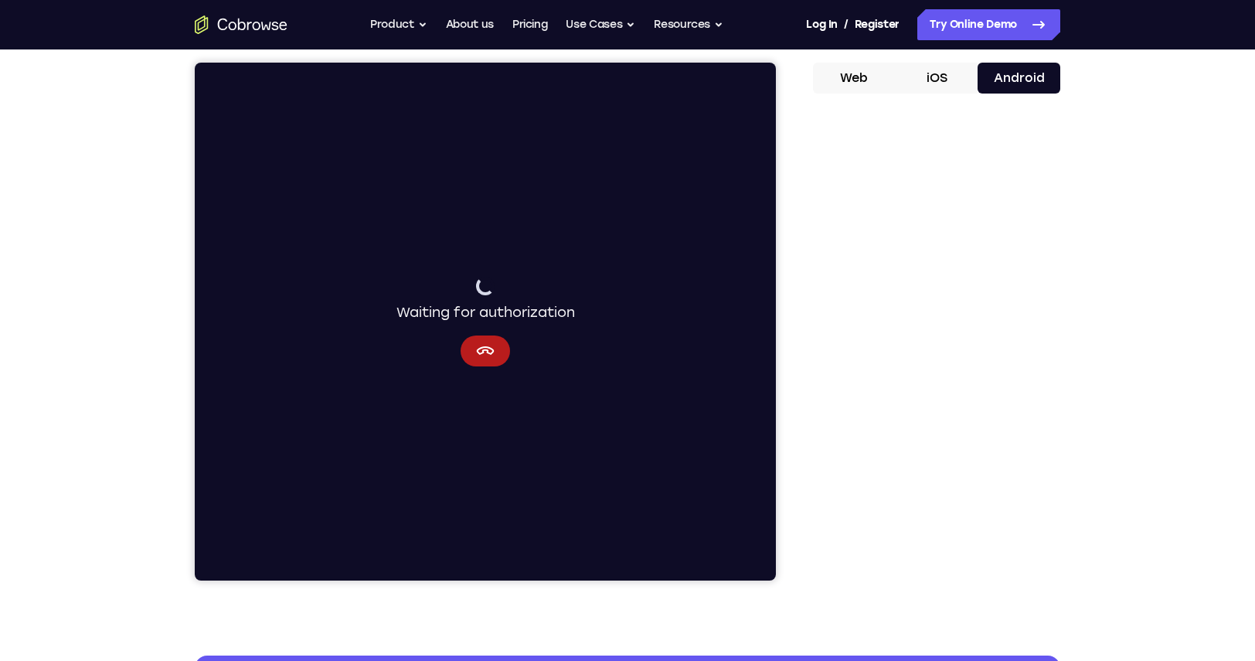
scroll to position [126, 0]
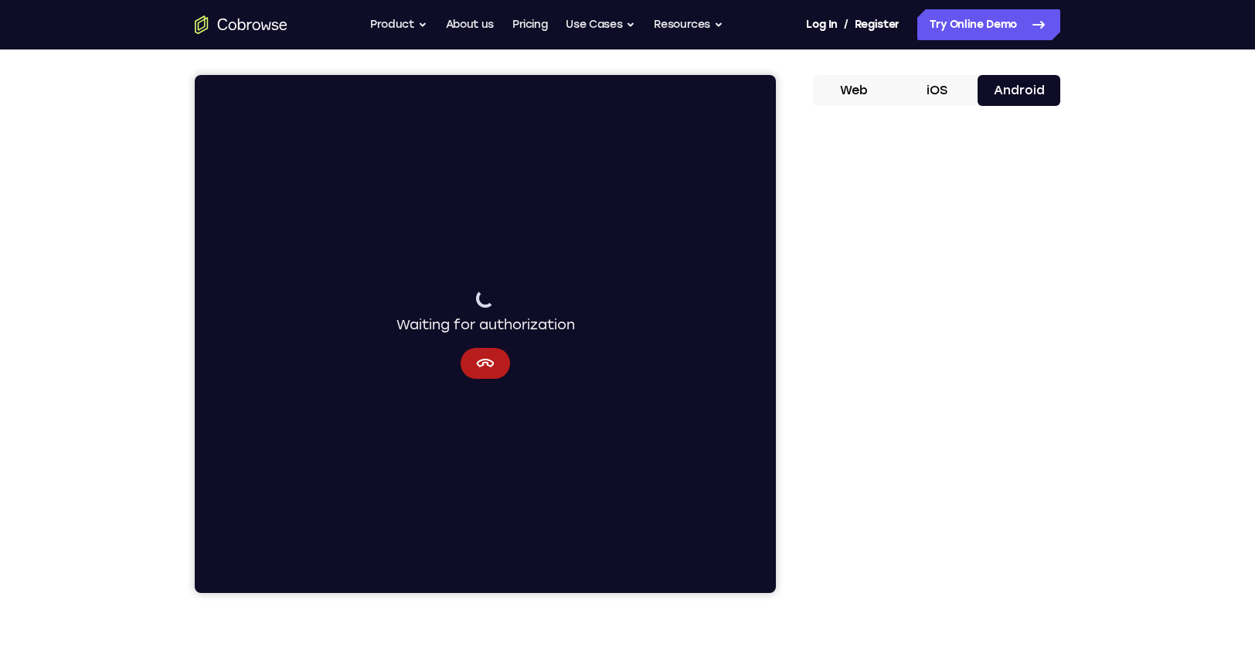
click at [849, 92] on button "Web" at bounding box center [854, 90] width 83 height 31
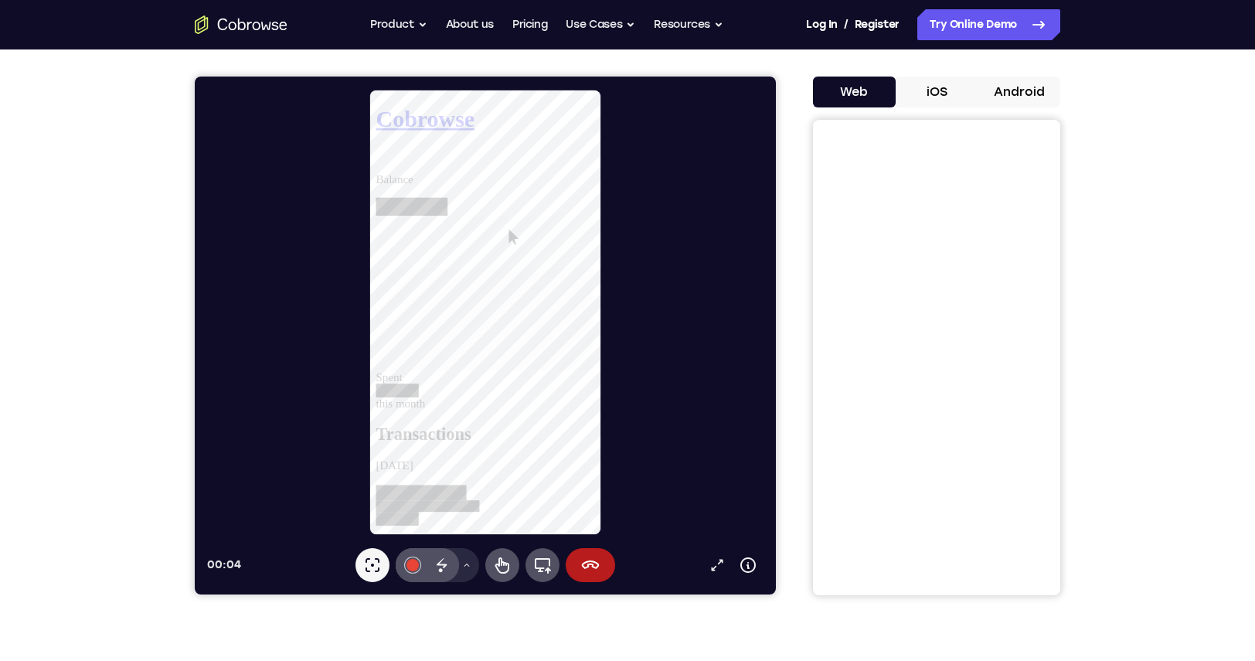
scroll to position [124, 0]
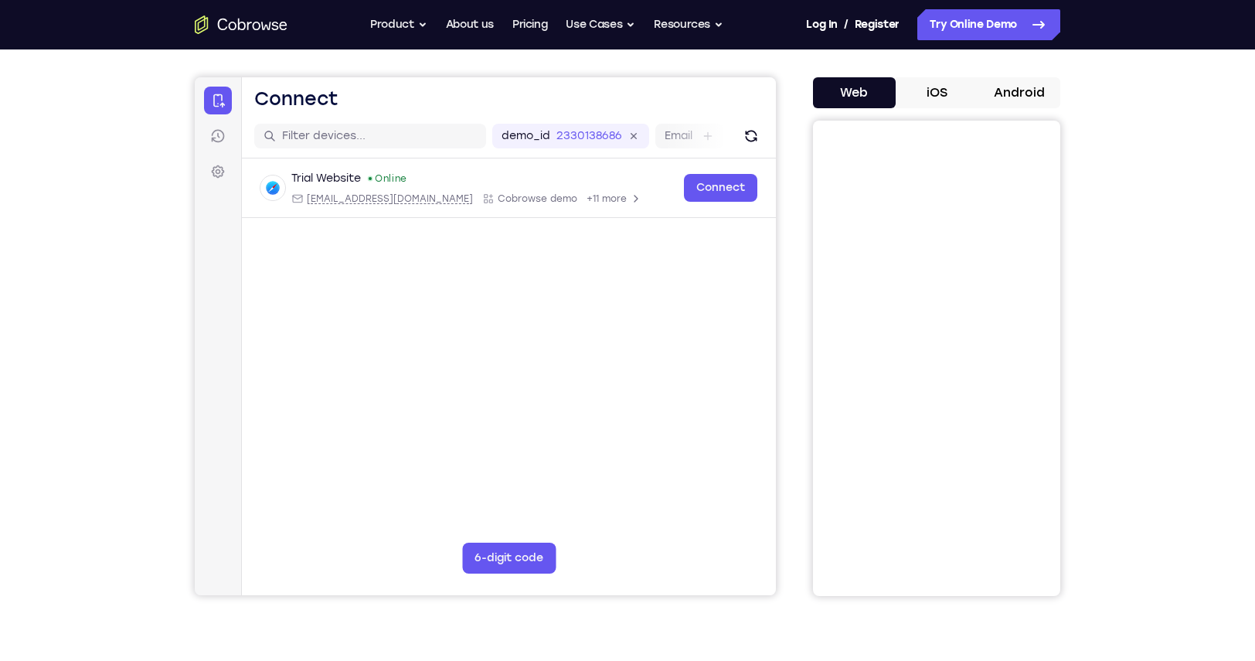
click at [937, 96] on button "iOS" at bounding box center [937, 92] width 83 height 31
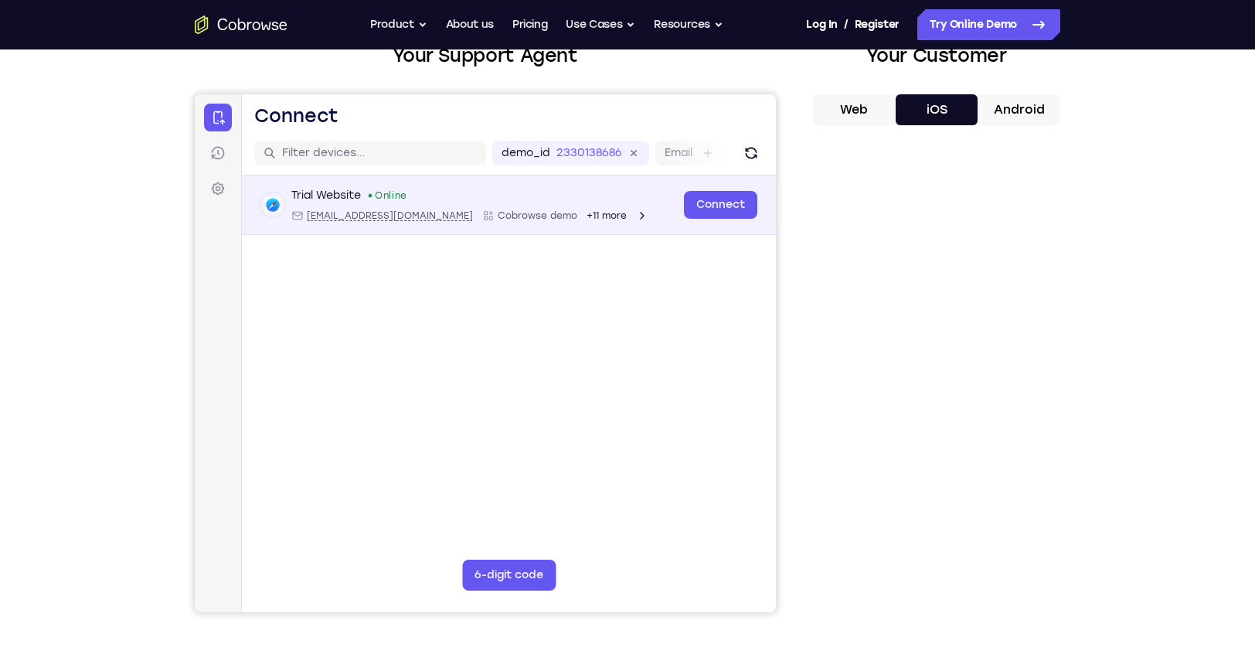
scroll to position [103, 0]
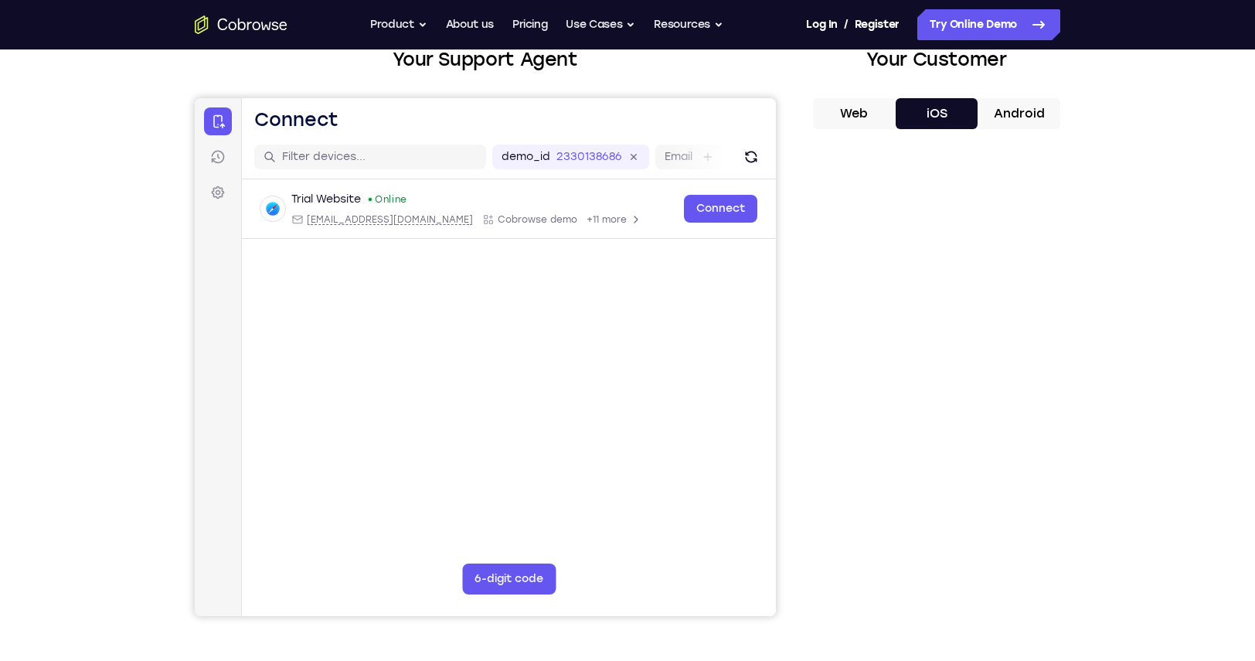
click at [1007, 113] on button "Android" at bounding box center [1019, 113] width 83 height 31
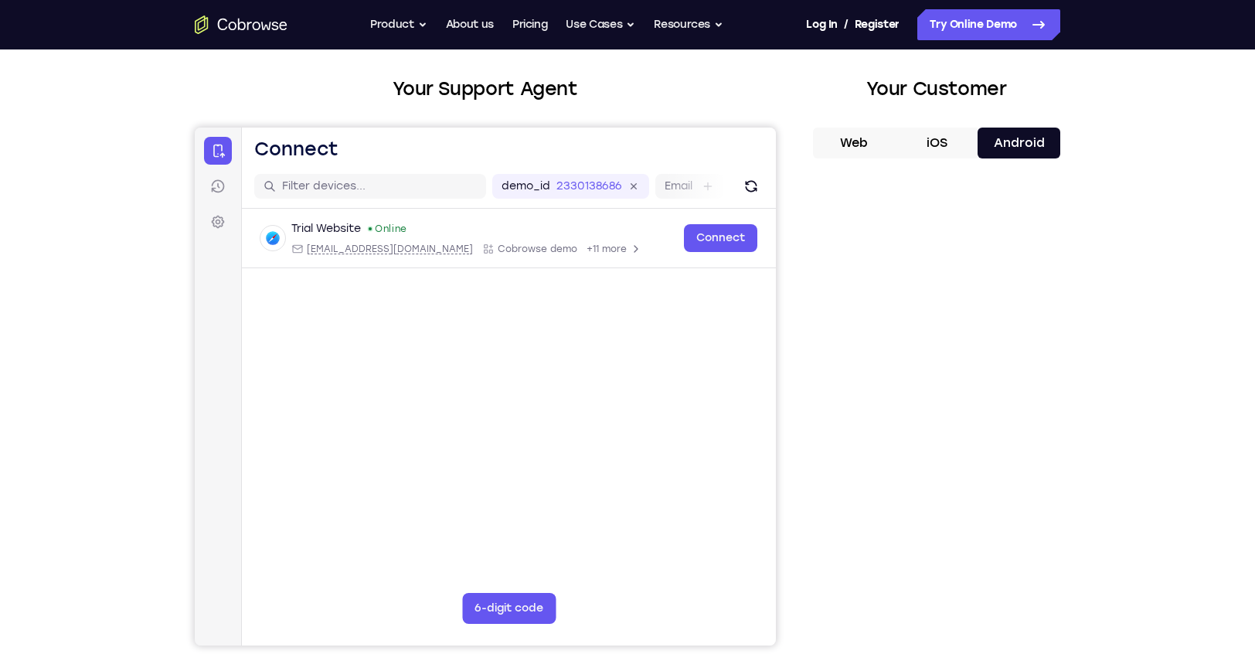
scroll to position [71, 0]
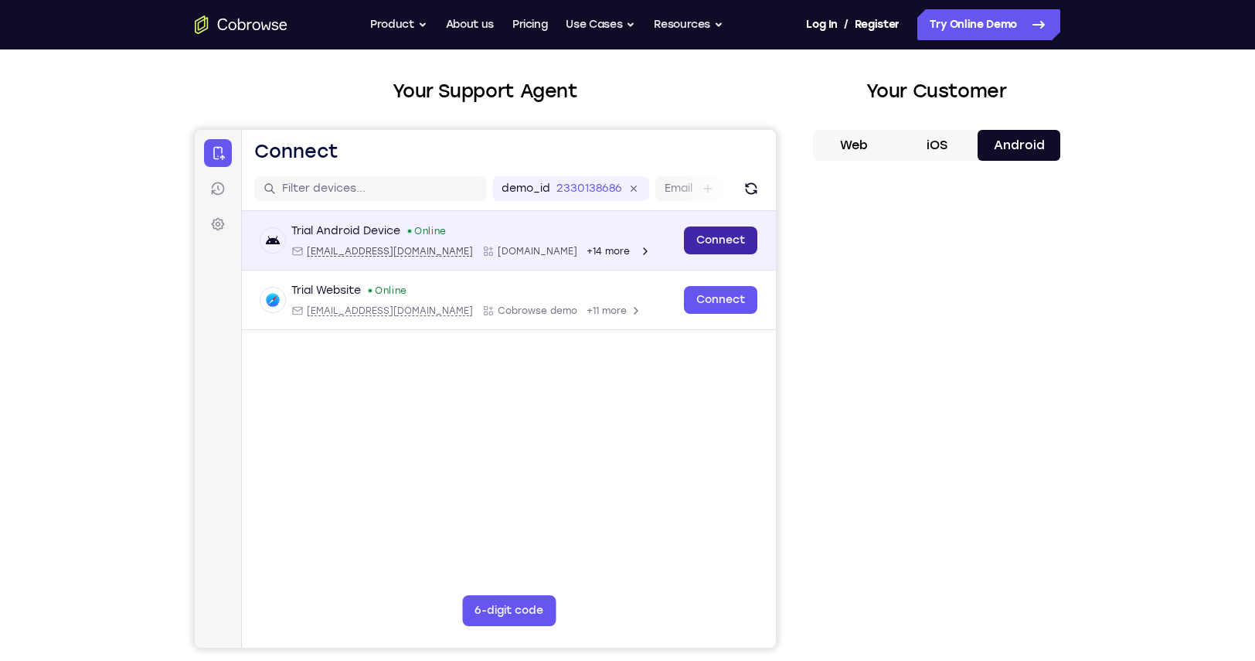
click at [714, 239] on link "Connect" at bounding box center [720, 240] width 73 height 28
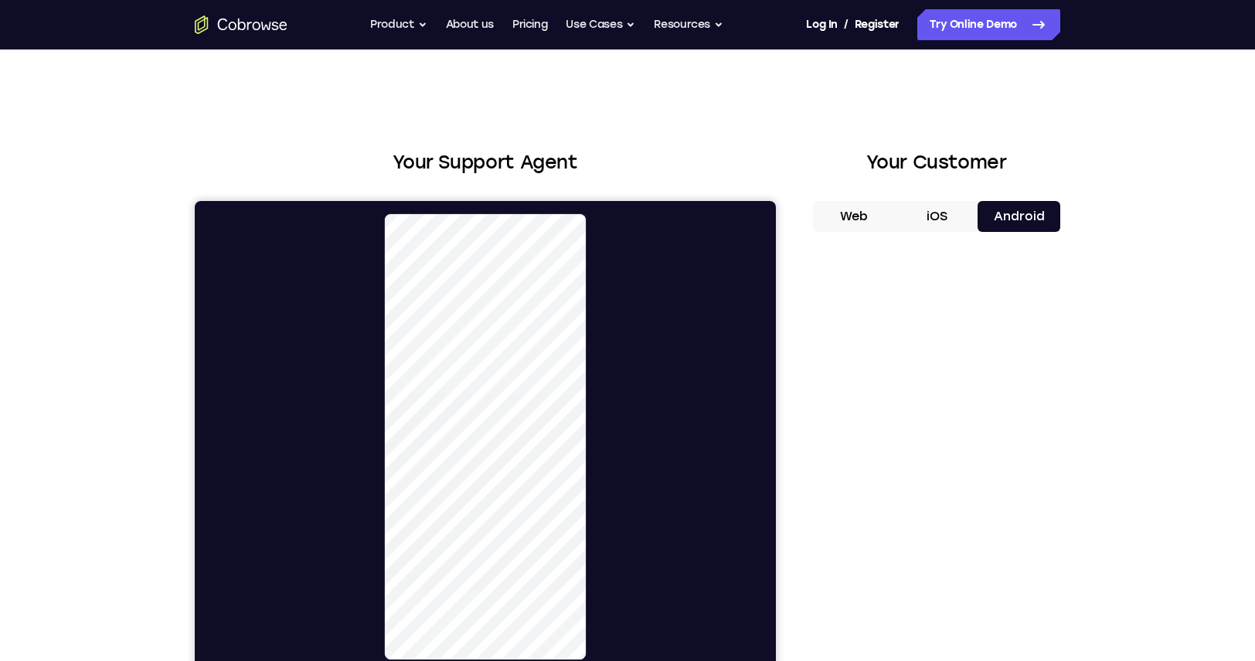
scroll to position [0, 0]
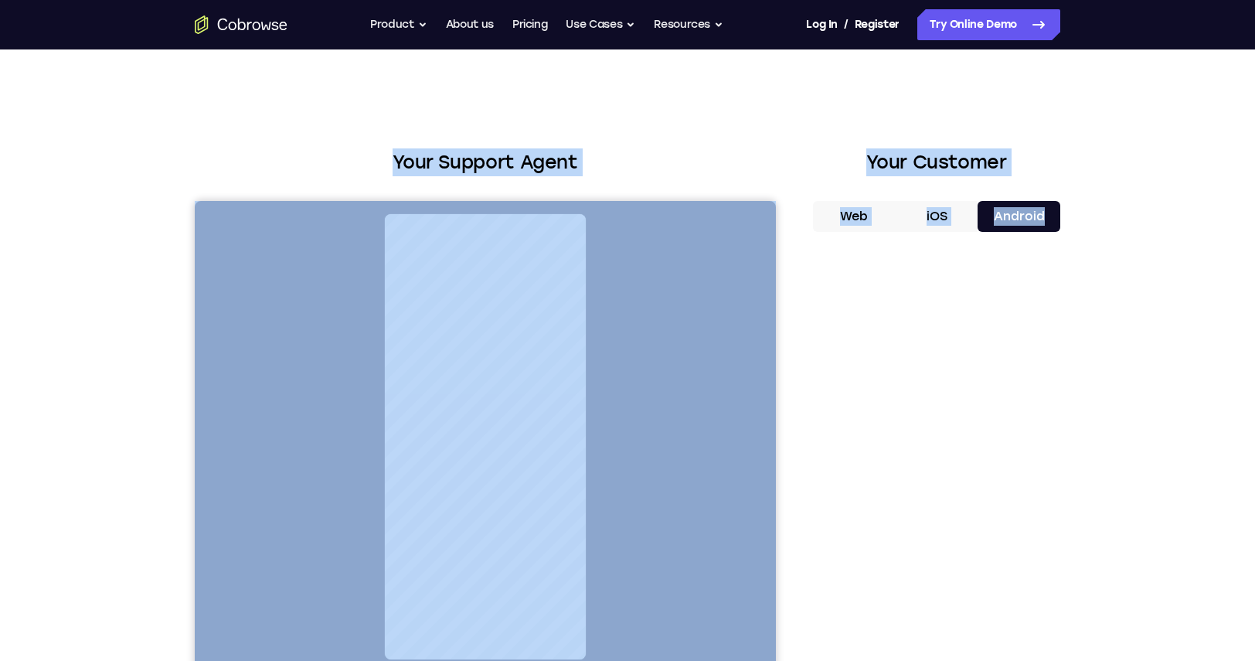
drag, startPoint x: 397, startPoint y: 161, endPoint x: 945, endPoint y: 203, distance: 549.6
click at [1005, 218] on div "Your Support Agent Your Customer Web iOS Android" at bounding box center [628, 433] width 866 height 571
click at [611, 117] on div "Your Support Agent Your Customer Web iOS Android Next Steps We’d be happy to gi…" at bounding box center [627, 558] width 989 height 1019
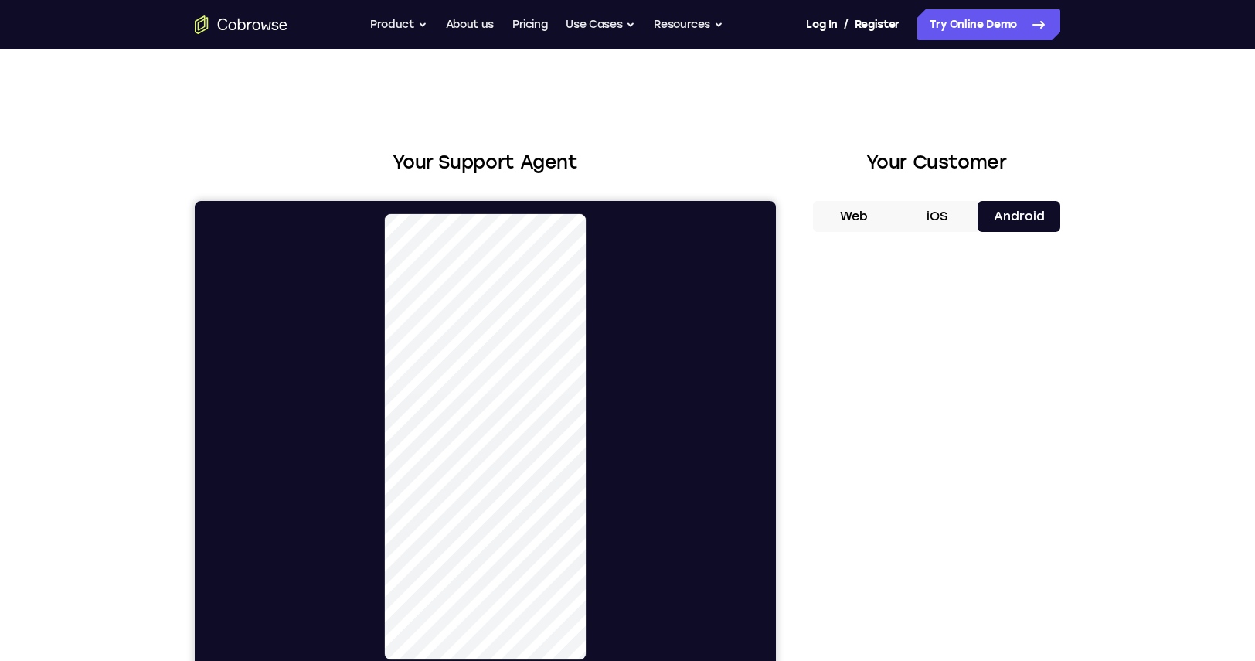
click at [352, 153] on h2 "Your Support Agent" at bounding box center [485, 162] width 581 height 28
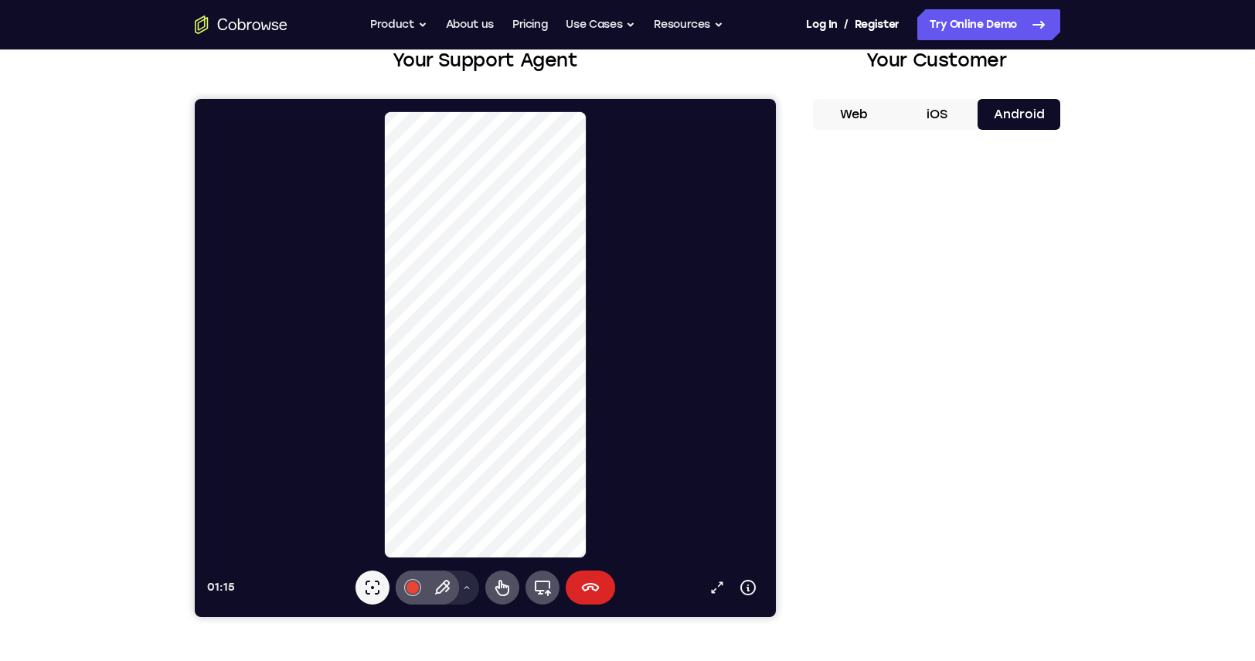
scroll to position [117, 0]
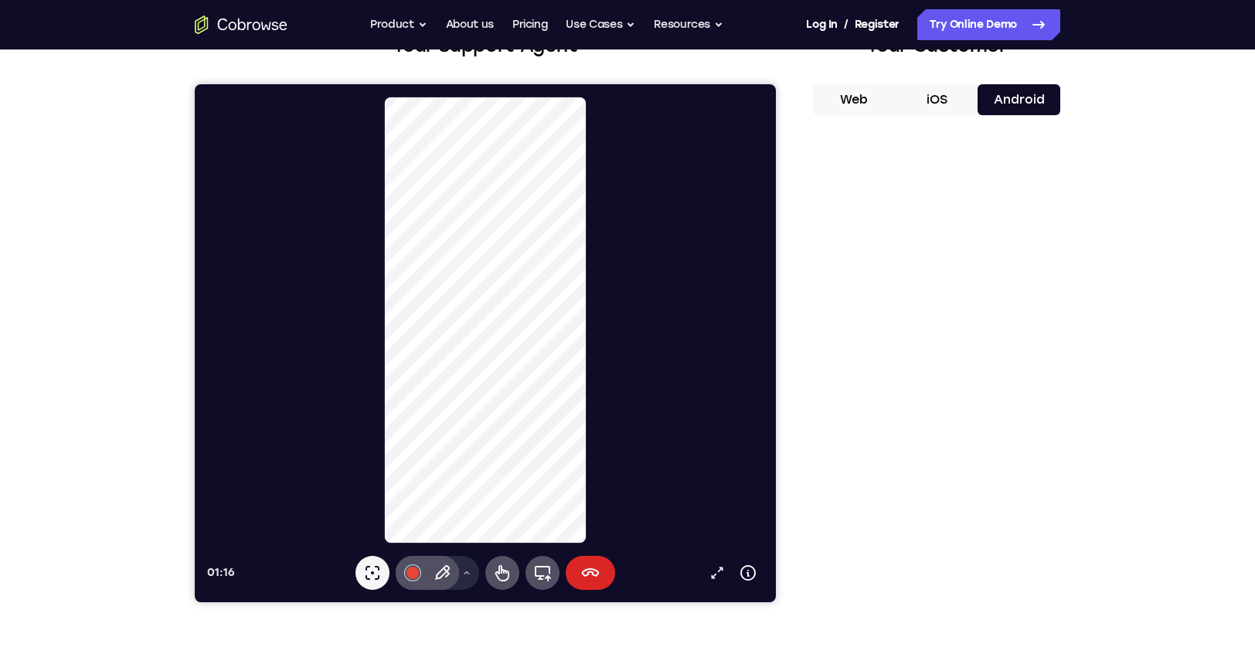
click at [592, 570] on icon at bounding box center [591, 572] width 18 height 9
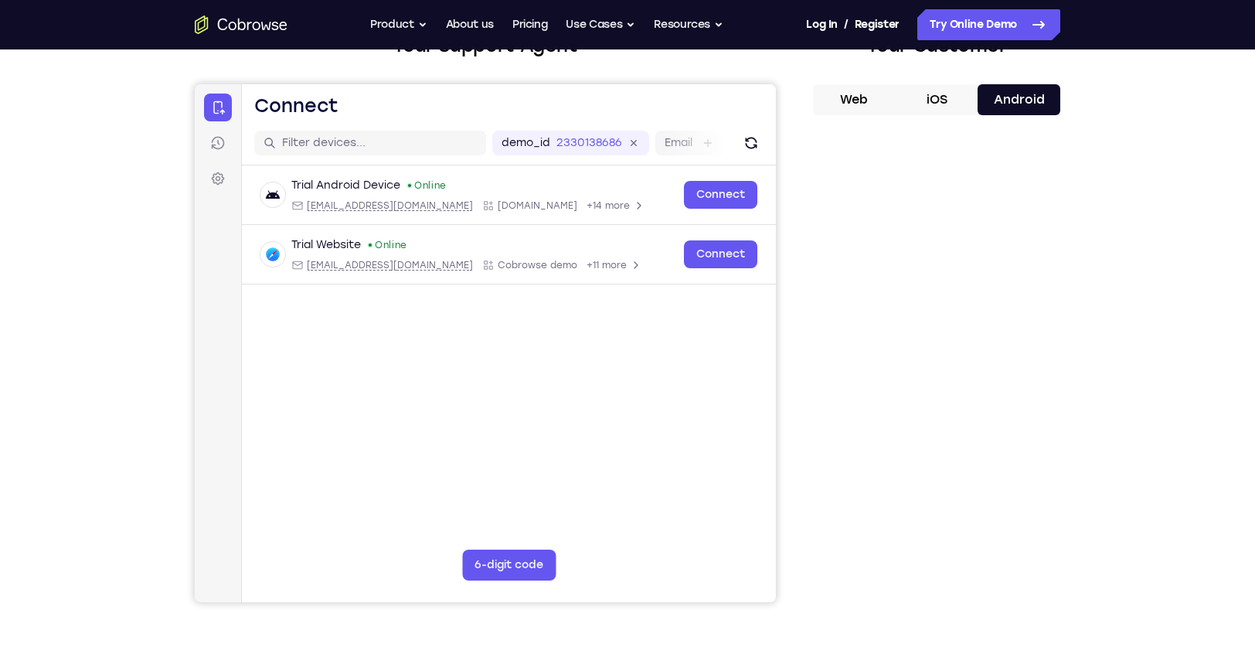
scroll to position [107, 0]
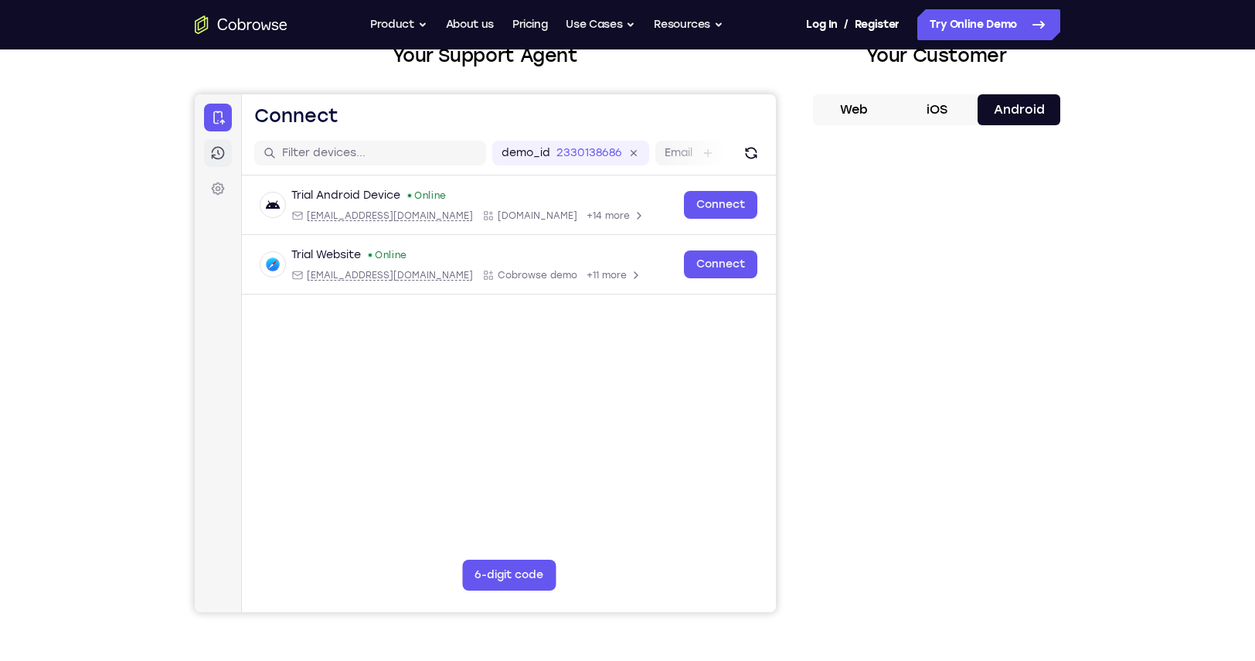
click at [217, 156] on icon at bounding box center [217, 152] width 15 height 15
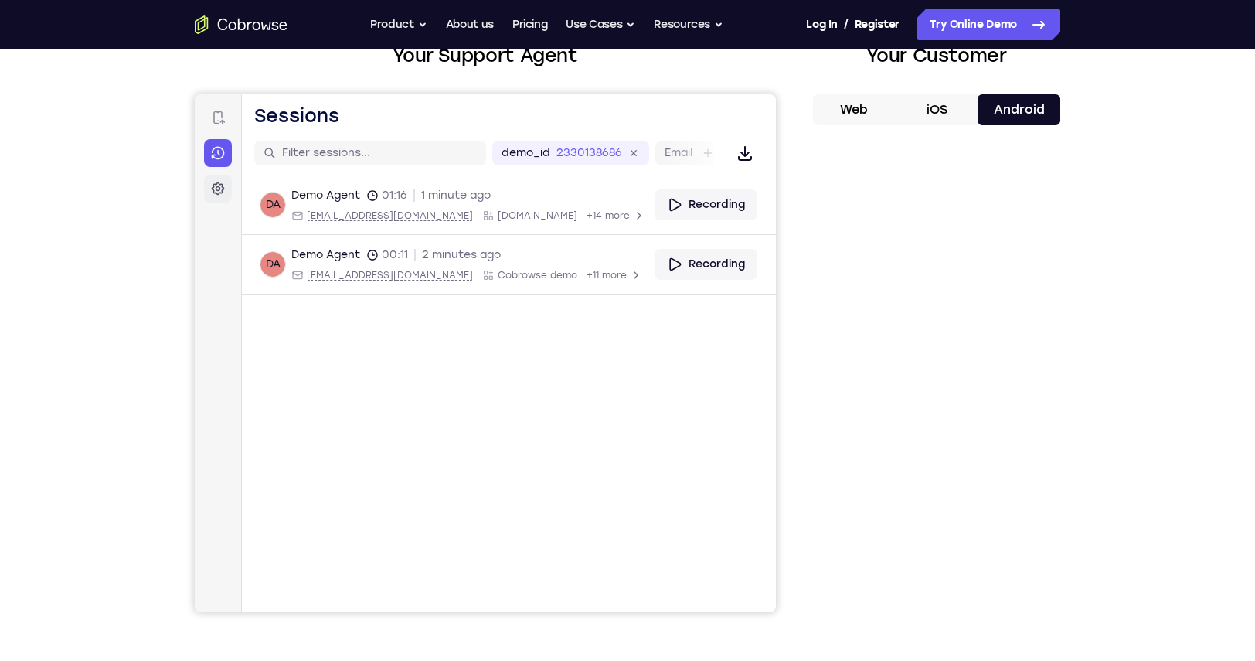
click at [218, 186] on icon at bounding box center [217, 188] width 15 height 15
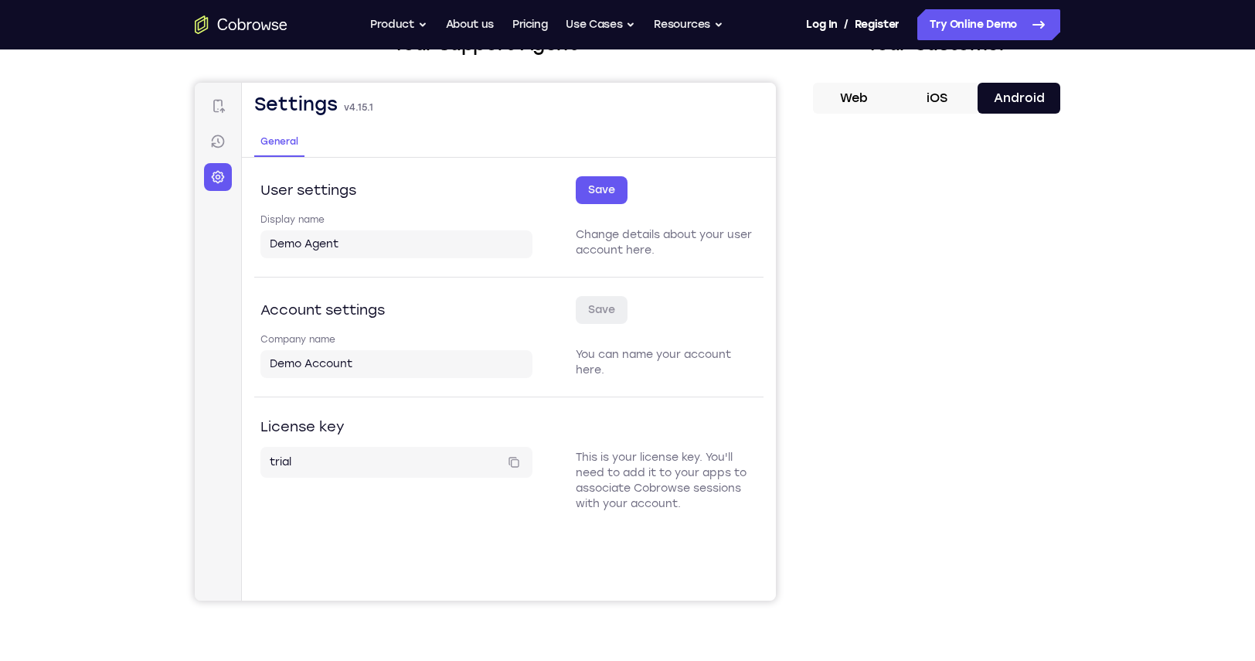
scroll to position [115, 0]
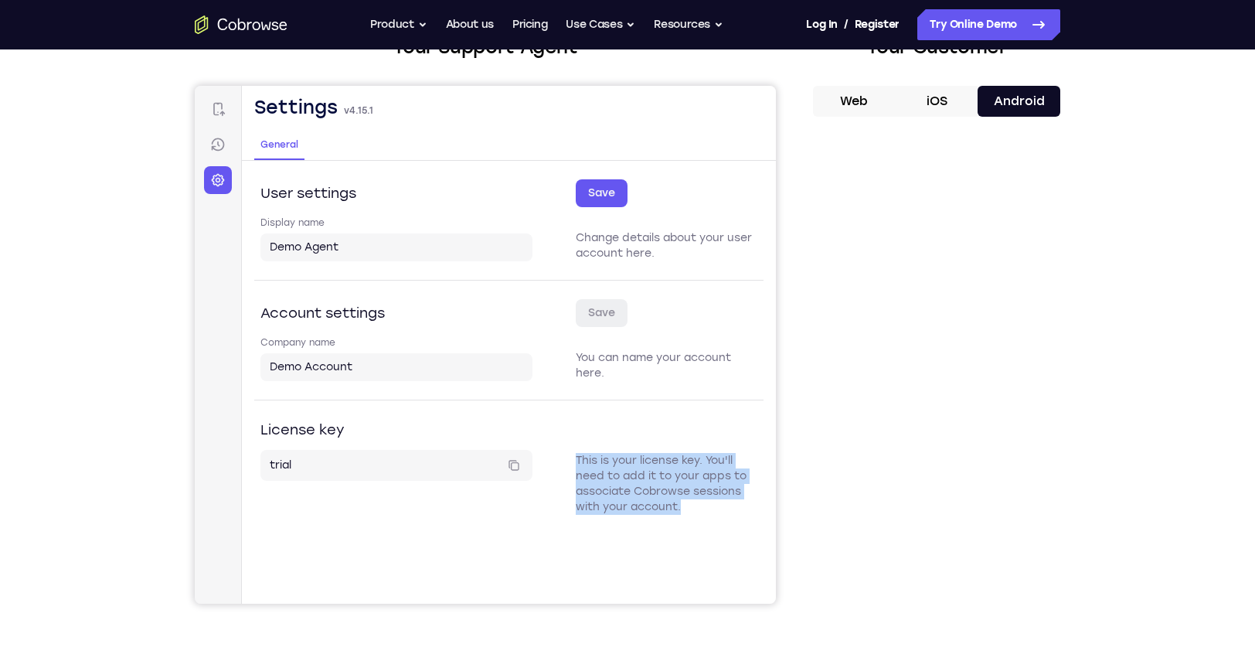
drag, startPoint x: 578, startPoint y: 455, endPoint x: 652, endPoint y: 489, distance: 80.9
click at [694, 504] on p "This is your license key. You'll need to add it to your apps to associate Cobro…" at bounding box center [667, 484] width 182 height 62
click at [620, 482] on p "This is your license key. You'll need to add it to your apps to associate Cobro…" at bounding box center [667, 484] width 182 height 62
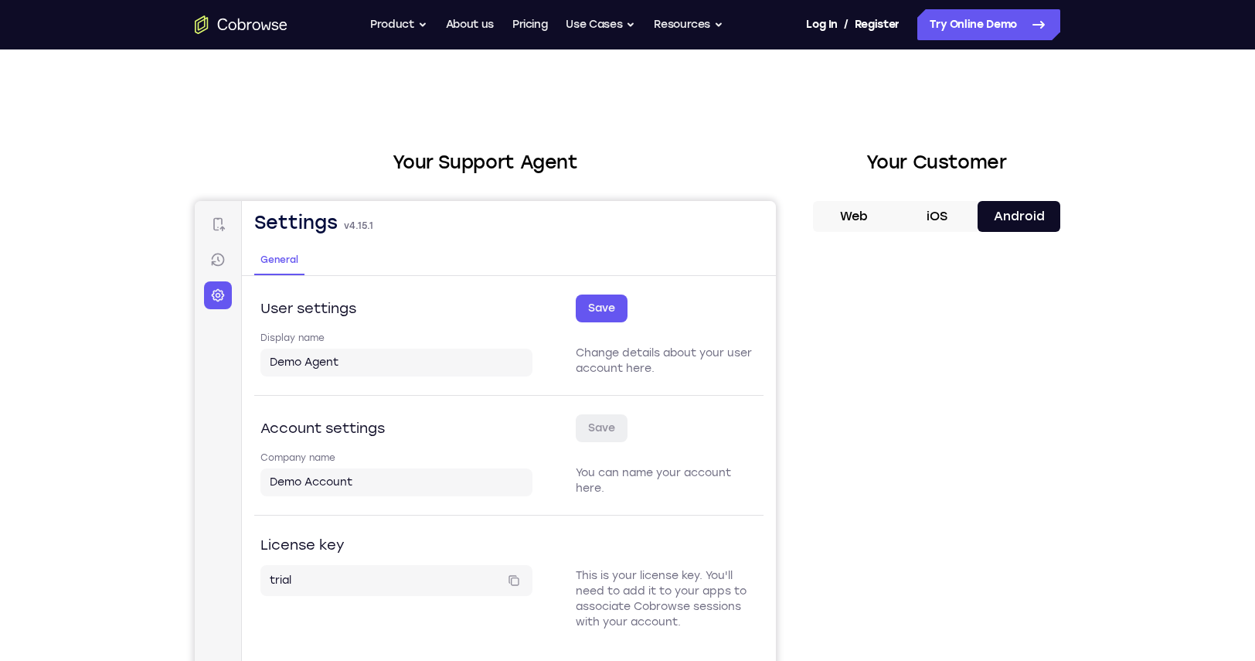
scroll to position [0, 0]
click at [945, 217] on button "iOS" at bounding box center [937, 216] width 83 height 31
click at [859, 218] on button "Web" at bounding box center [854, 216] width 83 height 31
click at [220, 224] on icon at bounding box center [217, 223] width 15 height 15
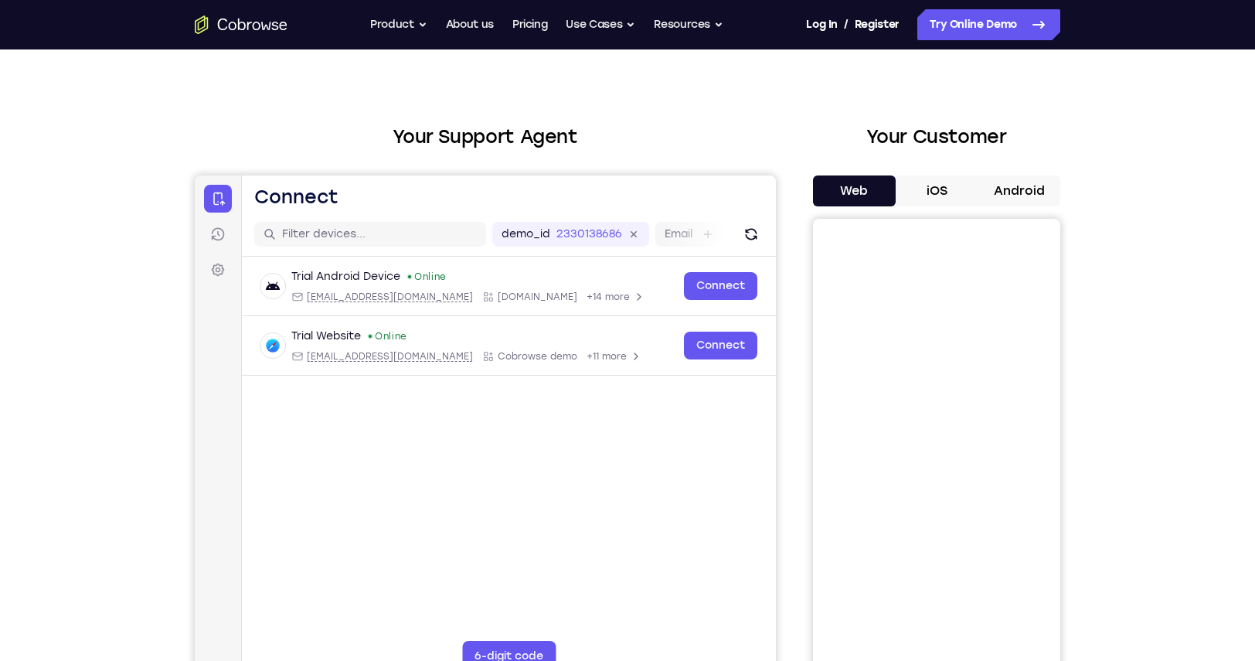
scroll to position [15, 0]
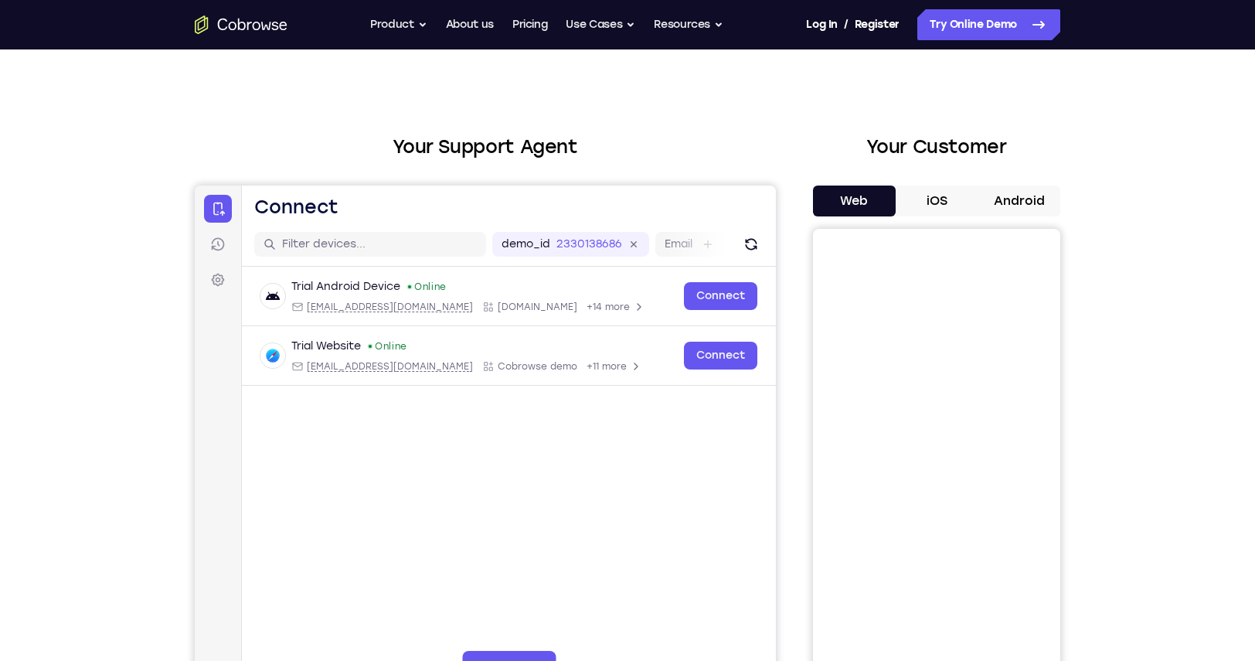
click at [928, 206] on div "Web iOS Android" at bounding box center [936, 445] width 247 height 519
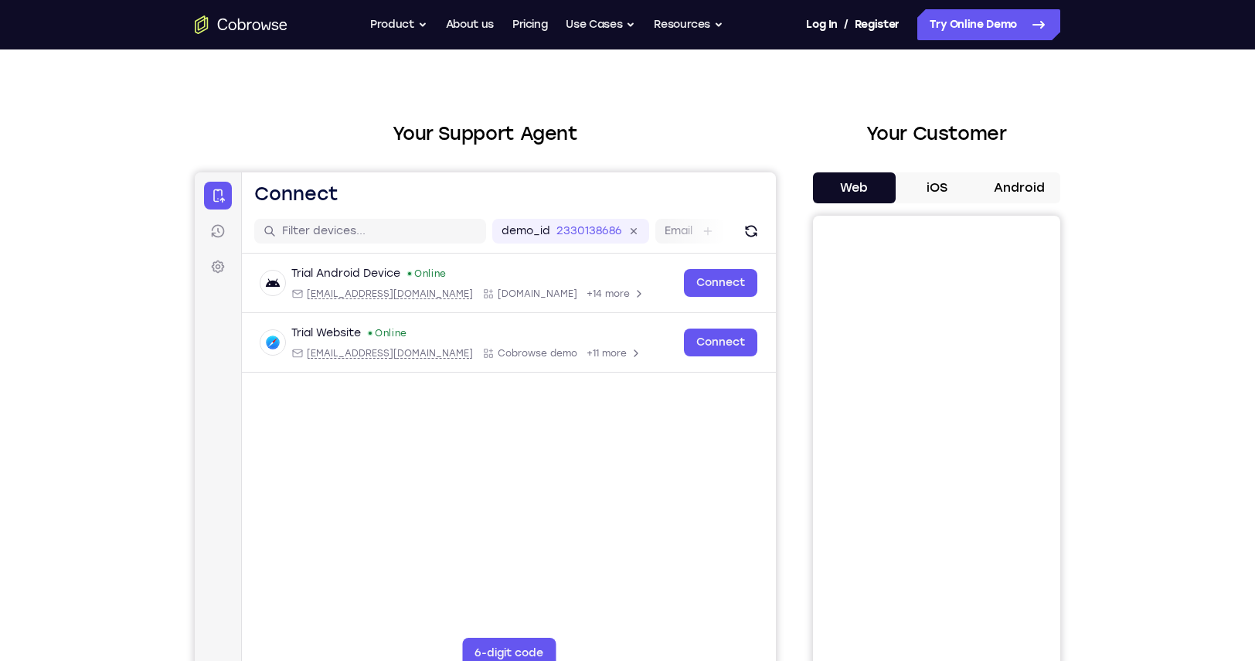
click at [938, 192] on button "iOS" at bounding box center [937, 187] width 83 height 31
click at [1026, 188] on button "Android" at bounding box center [1019, 187] width 83 height 31
click at [932, 190] on button "iOS" at bounding box center [937, 187] width 83 height 31
click at [856, 189] on button "Web" at bounding box center [854, 187] width 83 height 31
click at [1005, 189] on button "Android" at bounding box center [1019, 187] width 83 height 31
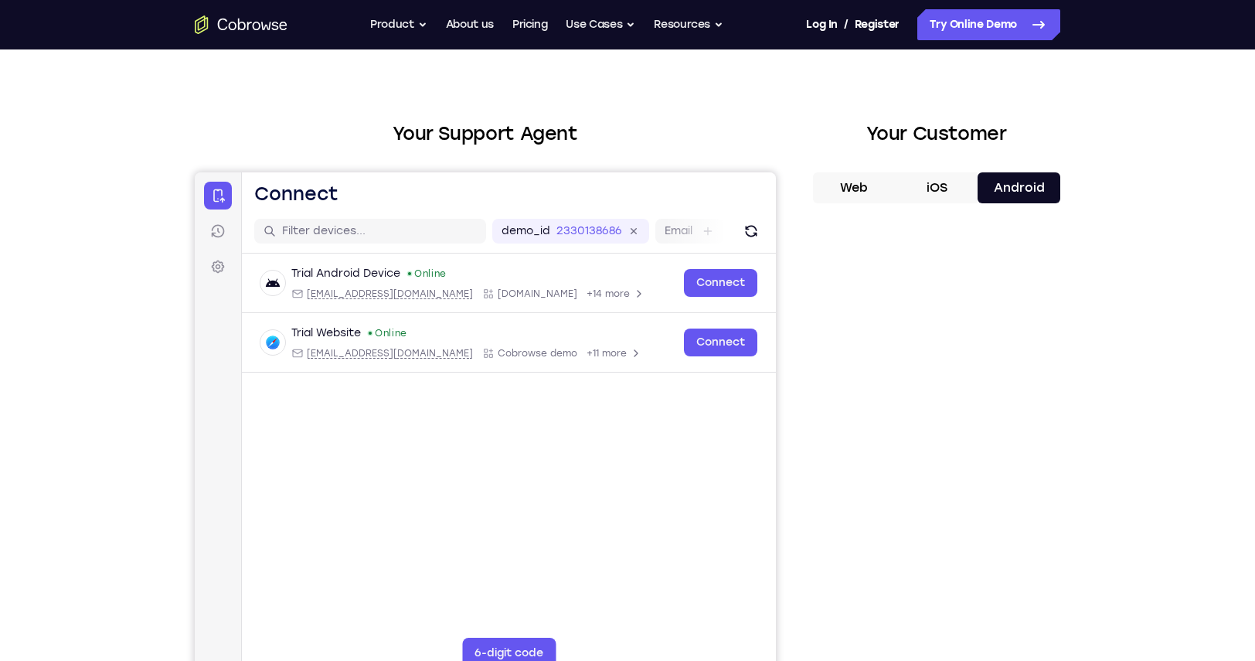
click at [937, 186] on button "iOS" at bounding box center [937, 187] width 83 height 31
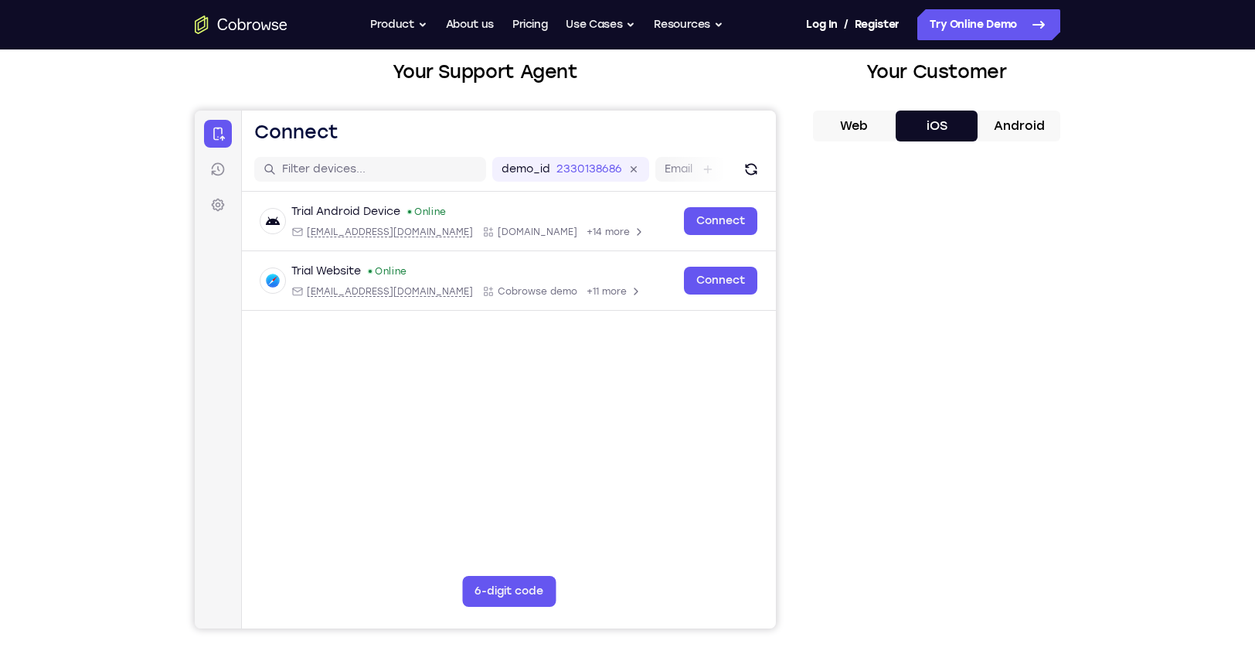
scroll to position [90, 0]
click at [1016, 128] on button "Android" at bounding box center [1019, 126] width 83 height 31
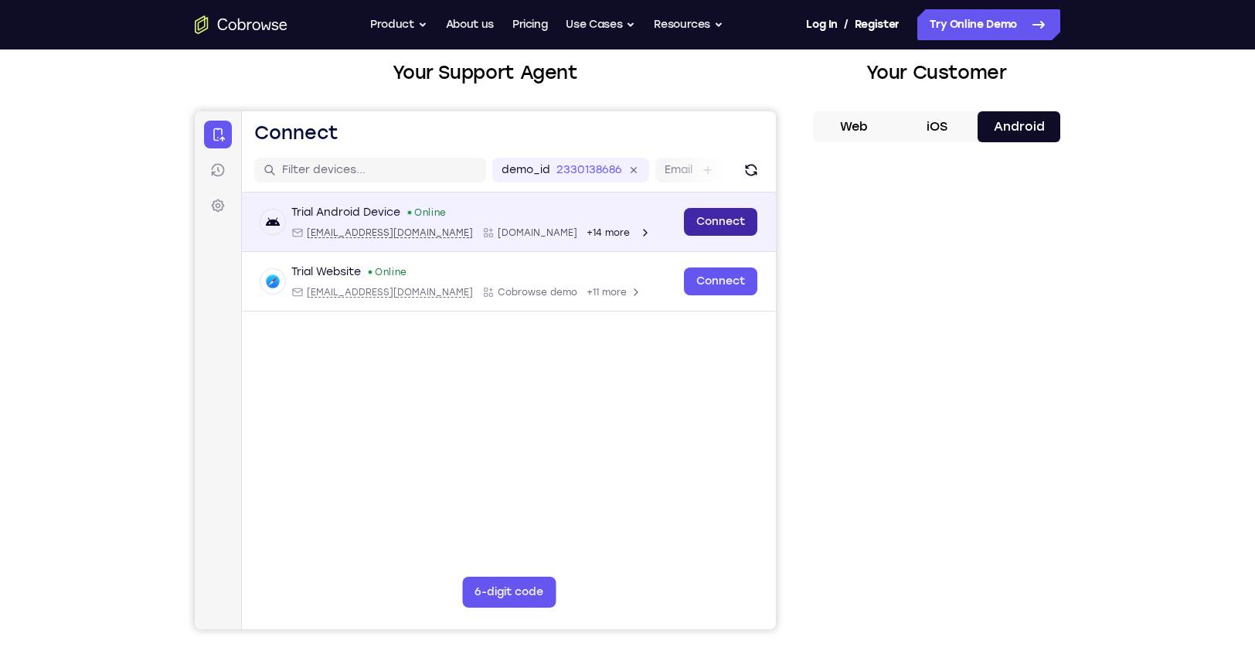
click at [720, 223] on link "Connect" at bounding box center [720, 222] width 73 height 28
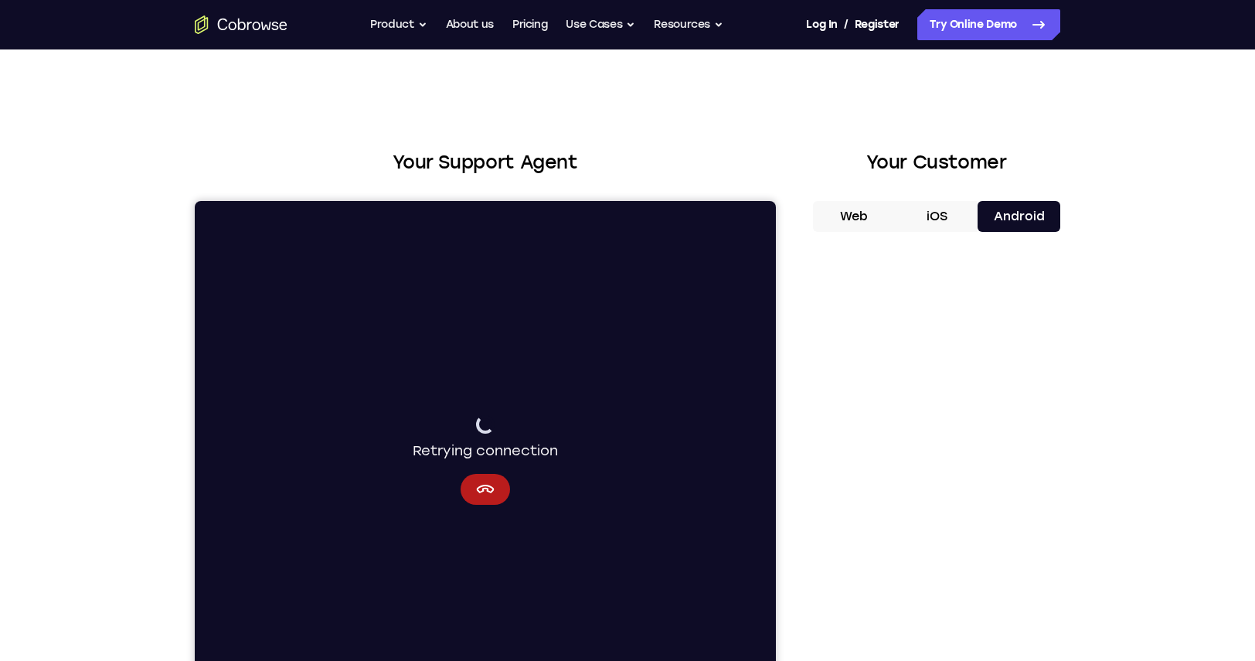
scroll to position [0, 0]
click at [486, 492] on icon "Cancel" at bounding box center [485, 489] width 19 height 19
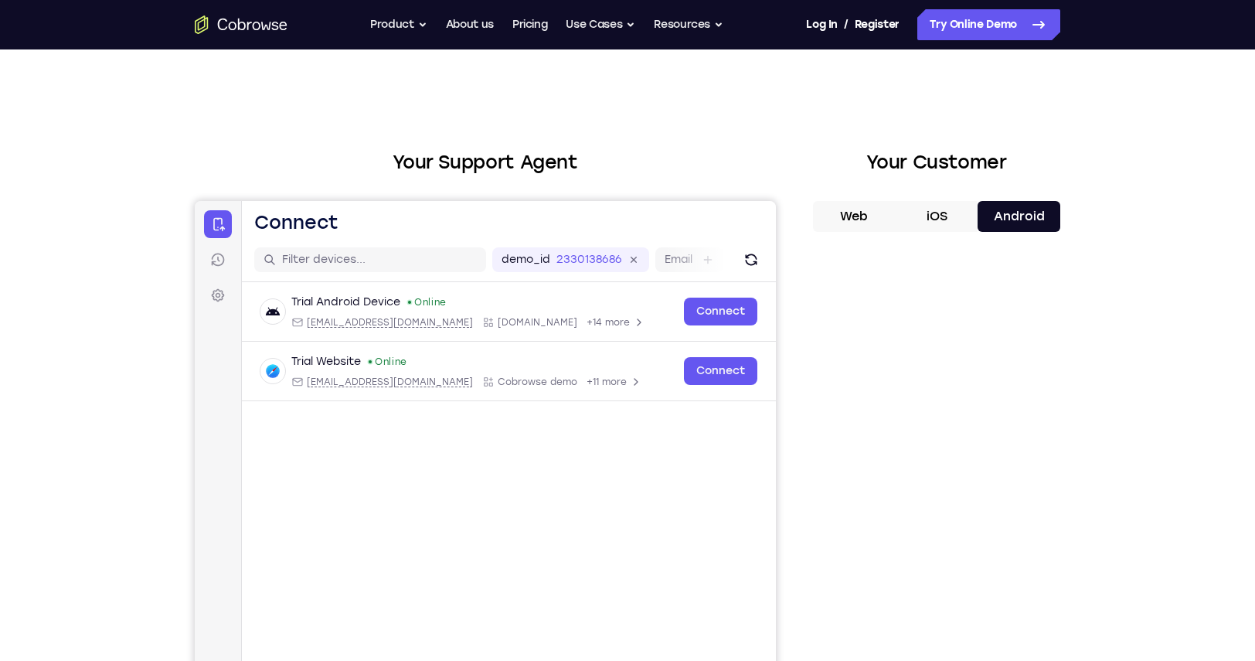
scroll to position [7, 0]
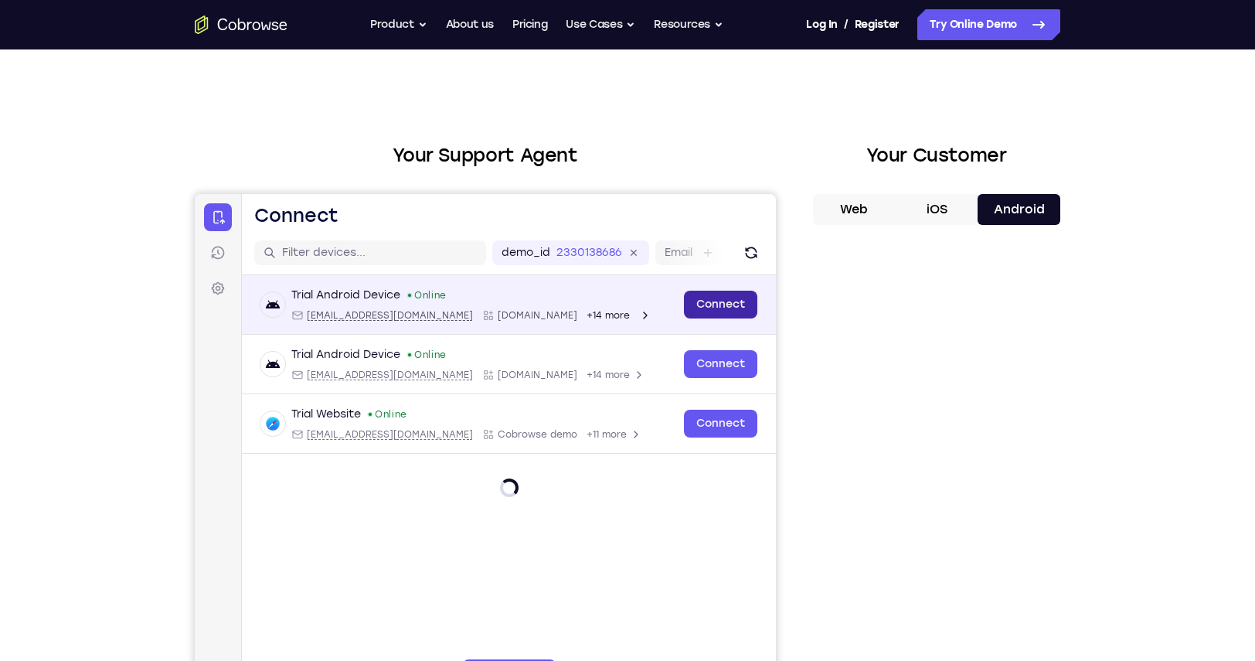
click at [703, 646] on main "demo_id 2330138686 2330138686 Email User ID Device ID Device name 6-digit code …" at bounding box center [509, 490] width 534 height 518
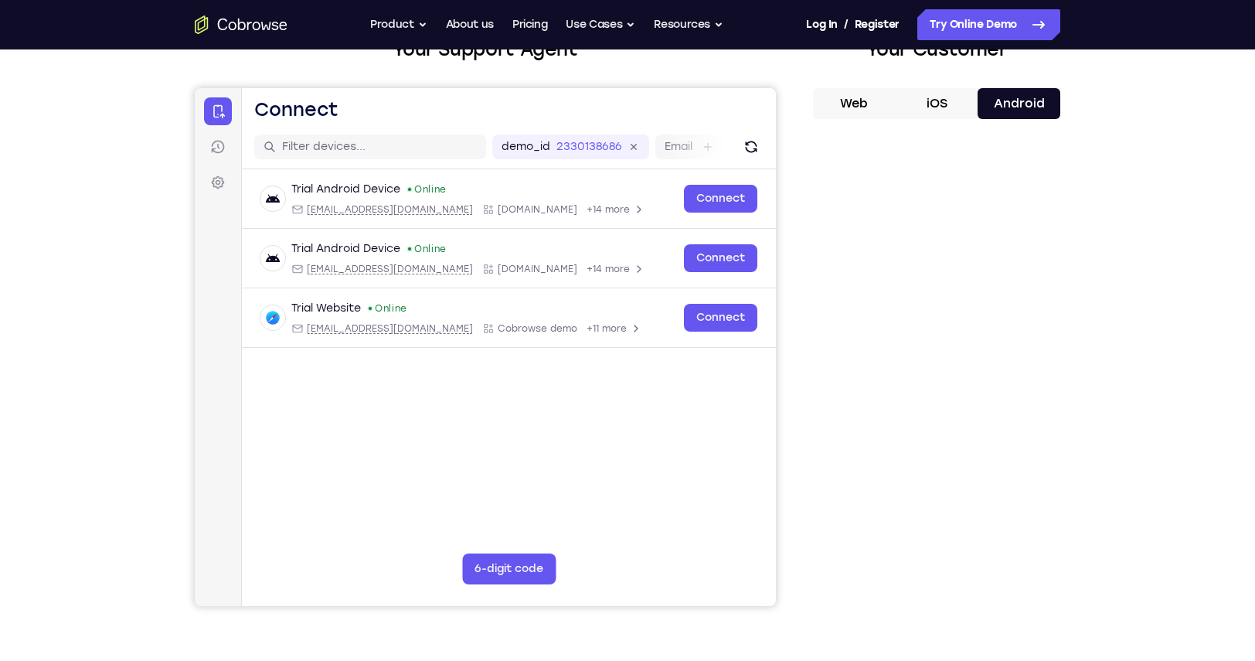
scroll to position [59, 0]
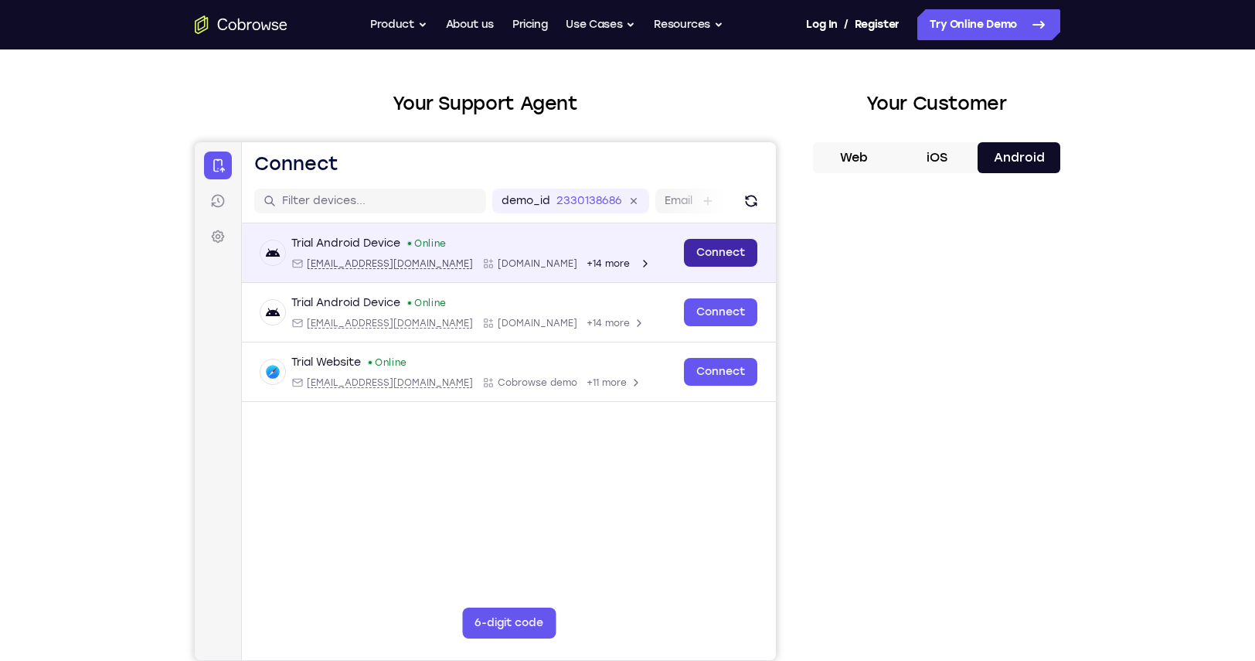
click at [723, 256] on link "Connect" at bounding box center [720, 253] width 73 height 28
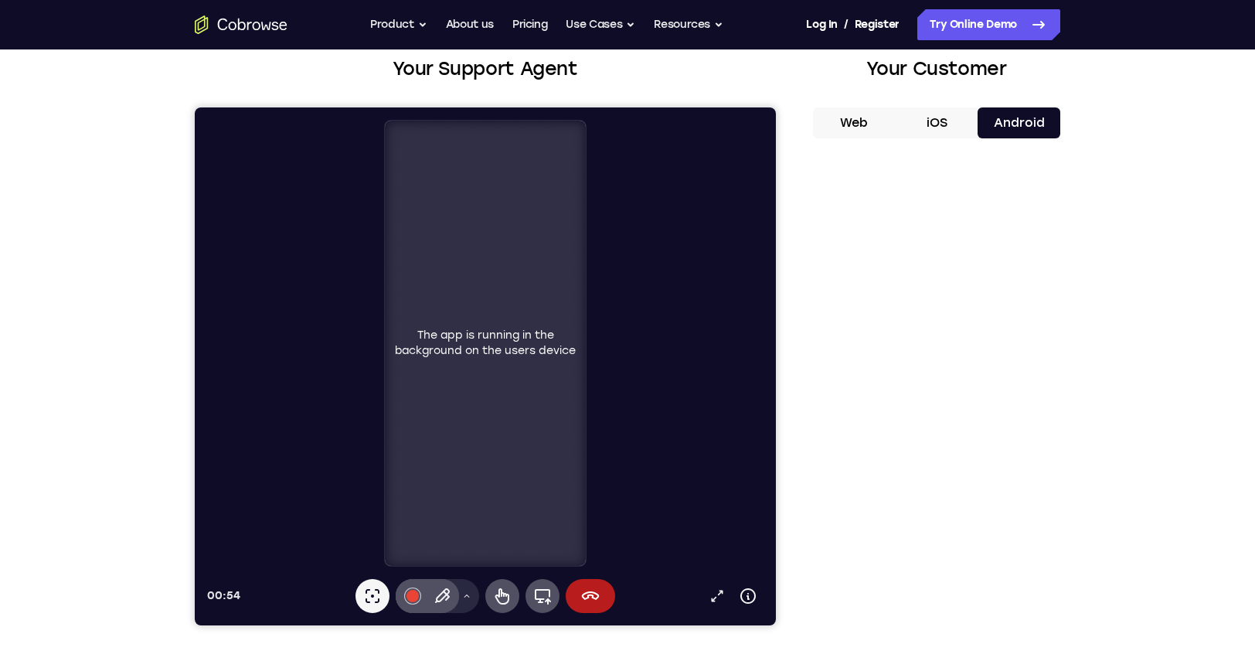
scroll to position [94, 0]
click at [100, 265] on div "Your Support Agent Your Customer Web iOS Android Next Steps We’d be happy to gi…" at bounding box center [627, 465] width 1255 height 1019
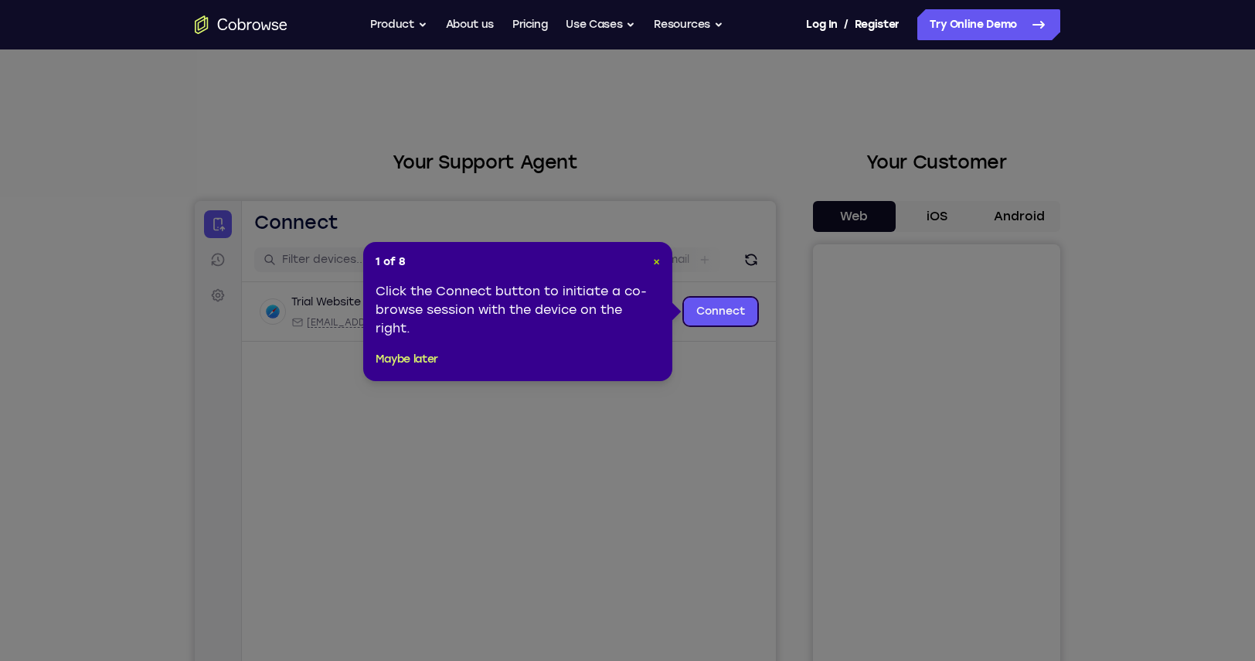
click at [655, 262] on span "×" at bounding box center [656, 261] width 7 height 13
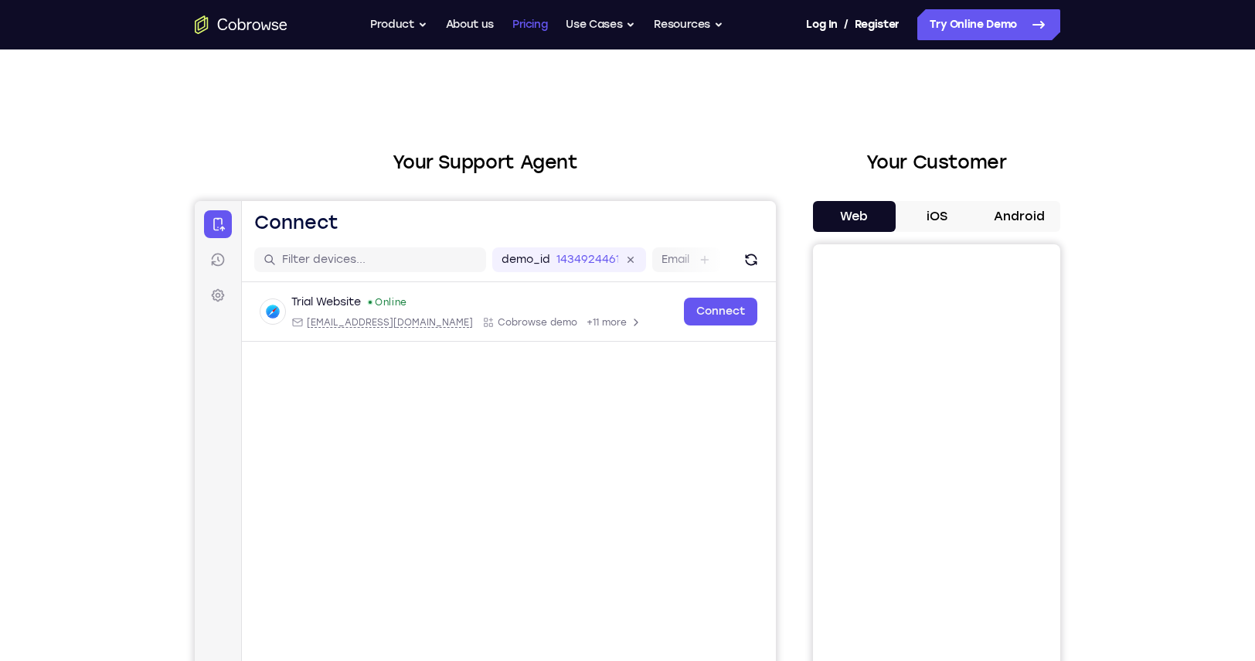
scroll to position [352, 0]
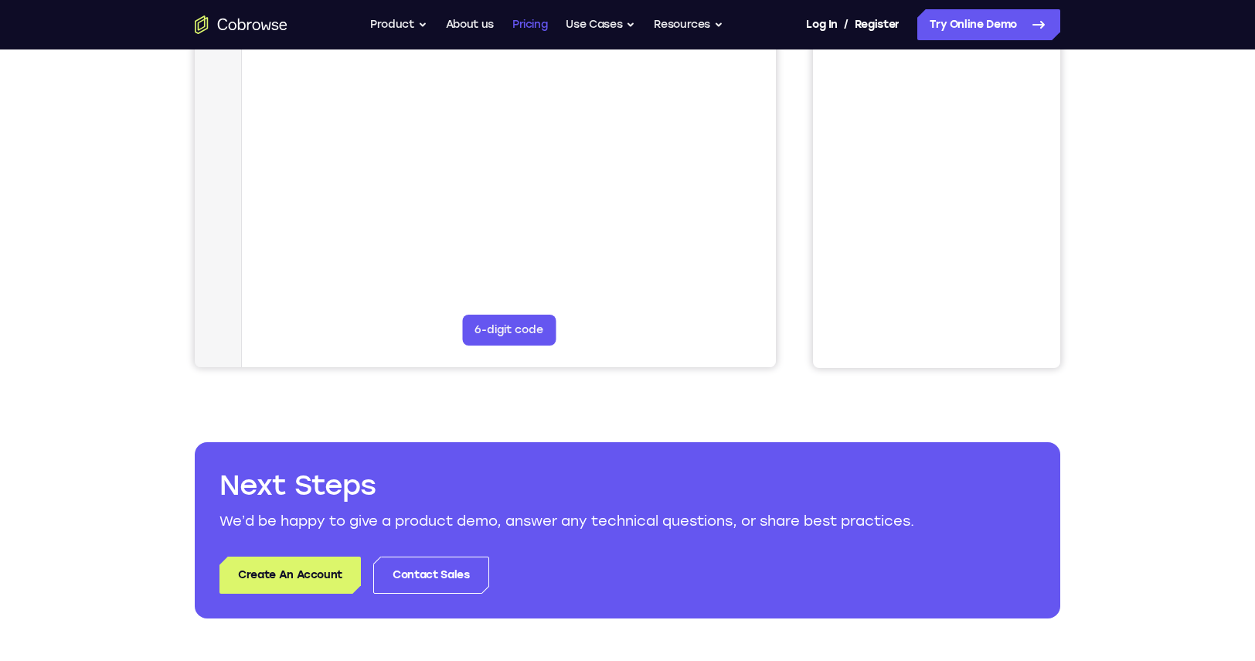
click at [526, 24] on link "Pricing" at bounding box center [530, 24] width 36 height 31
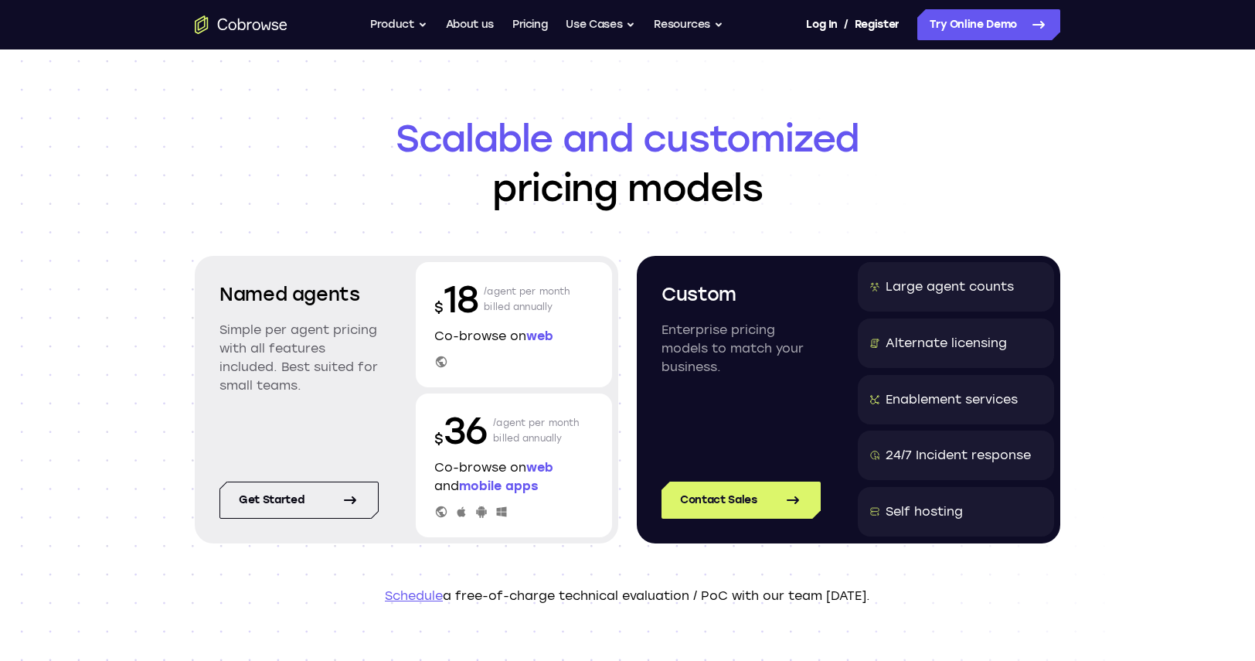
scroll to position [13, 0]
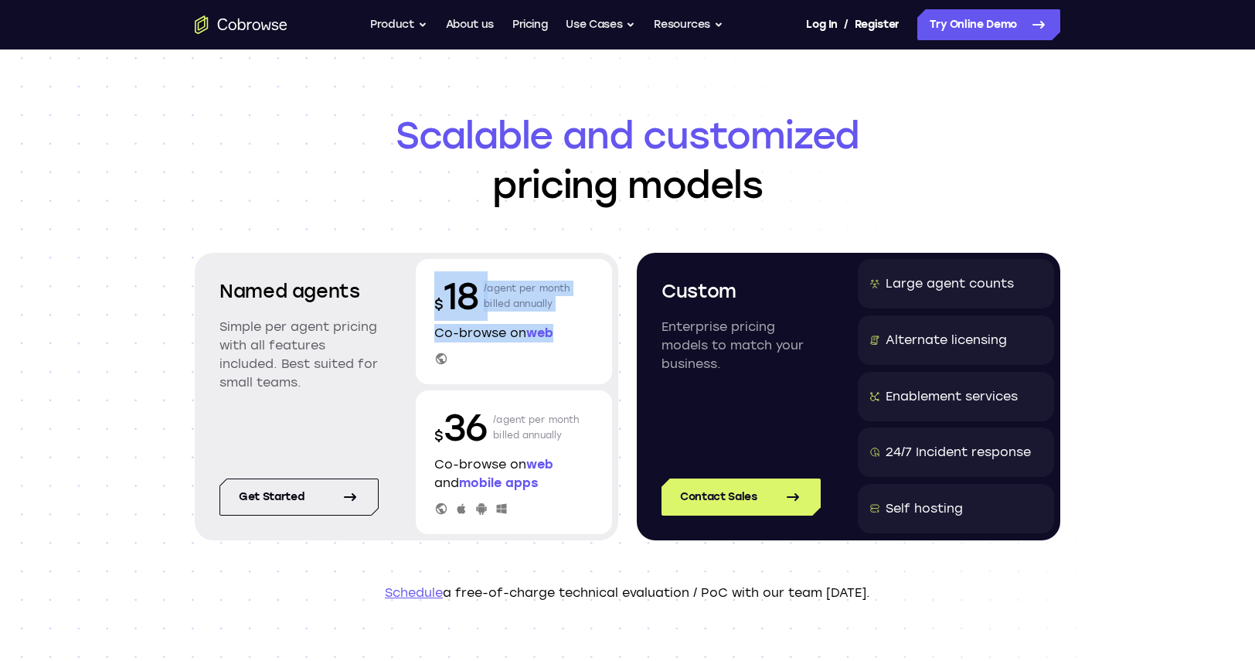
drag, startPoint x: 434, startPoint y: 301, endPoint x: 536, endPoint y: 380, distance: 129.4
click at [568, 342] on div "$ 18 /agent per month billed annually Co-browse on web" at bounding box center [514, 321] width 196 height 125
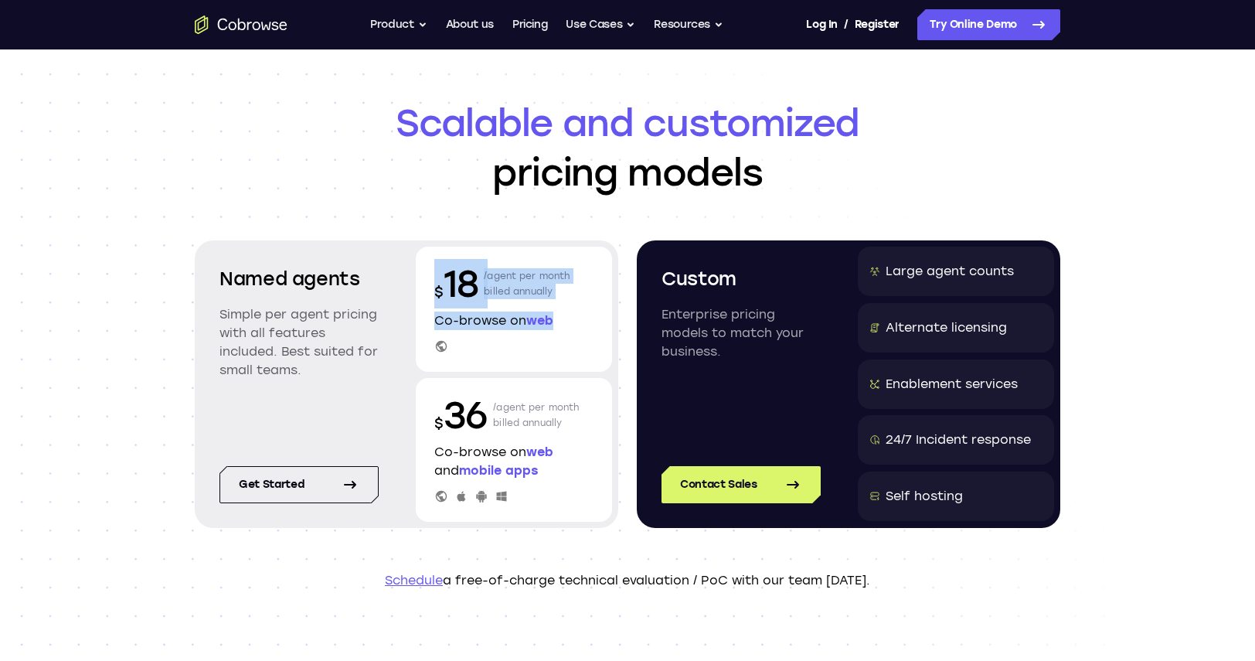
scroll to position [28, 0]
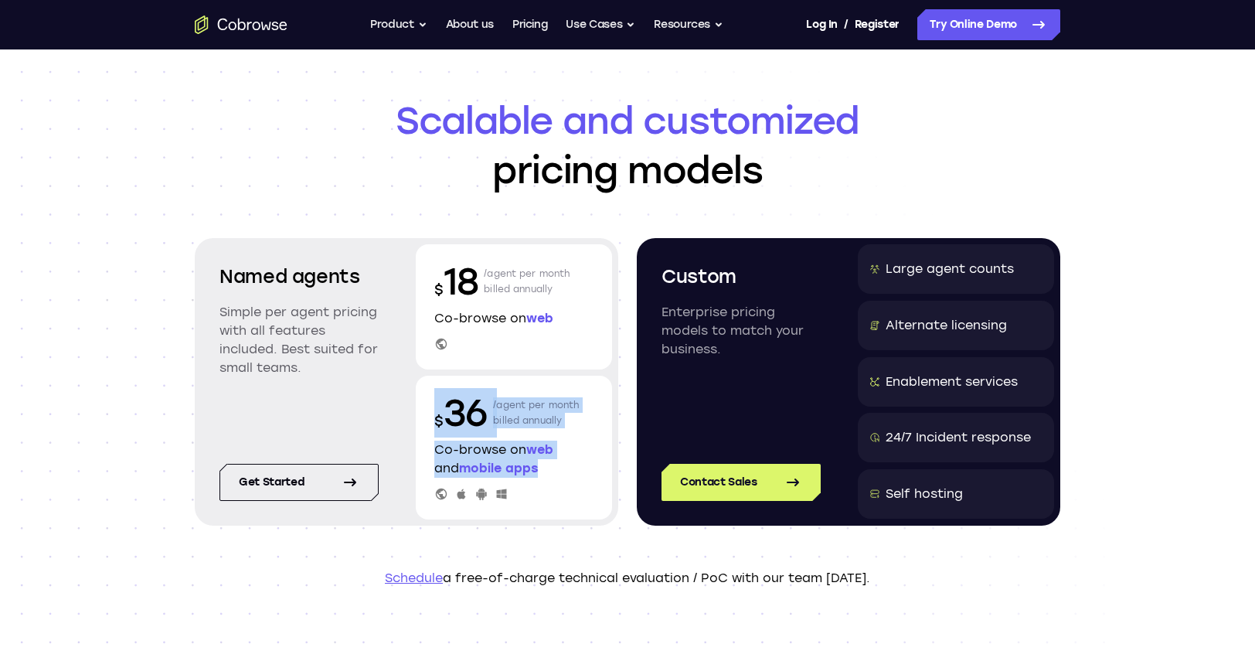
drag, startPoint x: 434, startPoint y: 425, endPoint x: 475, endPoint y: 437, distance: 41.8
click at [554, 481] on div "$ 36 /agent per month billed annually Co-browse on web and mobile apps" at bounding box center [514, 448] width 196 height 144
click at [461, 412] on p "$ 36" at bounding box center [460, 412] width 53 height 49
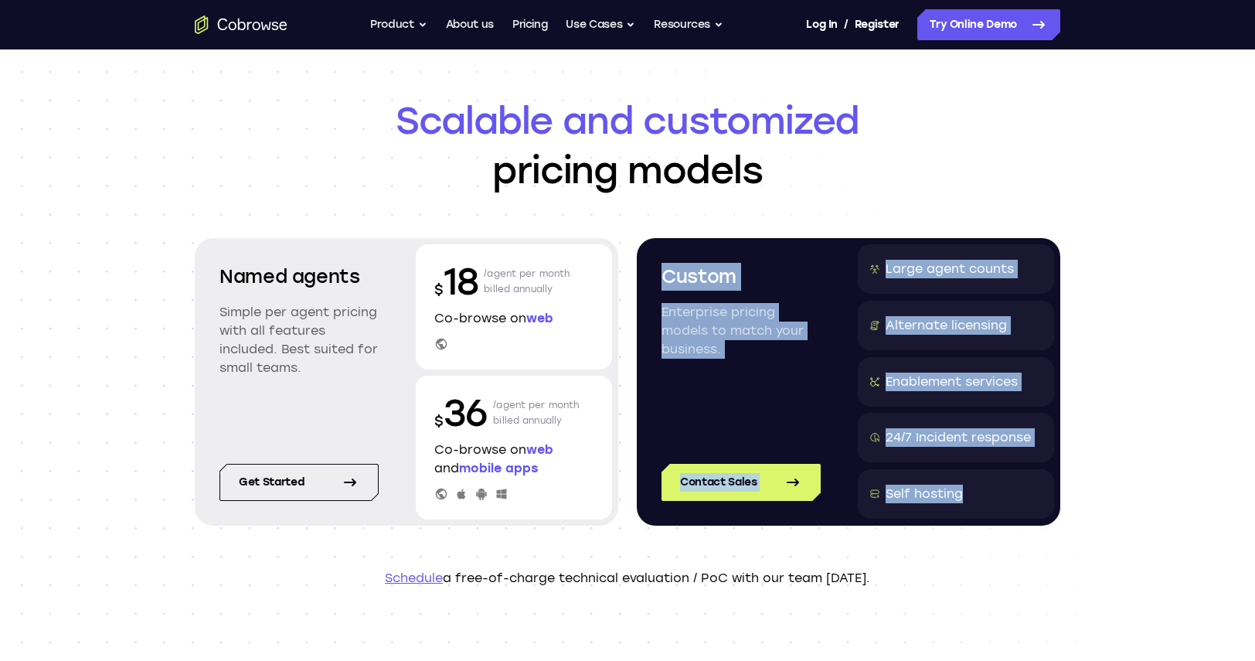
drag, startPoint x: 667, startPoint y: 279, endPoint x: 919, endPoint y: 465, distance: 312.9
click at [999, 517] on div "Custom Enterprise pricing models to match your business. Contact Sales Large ag…" at bounding box center [849, 382] width 424 height 288
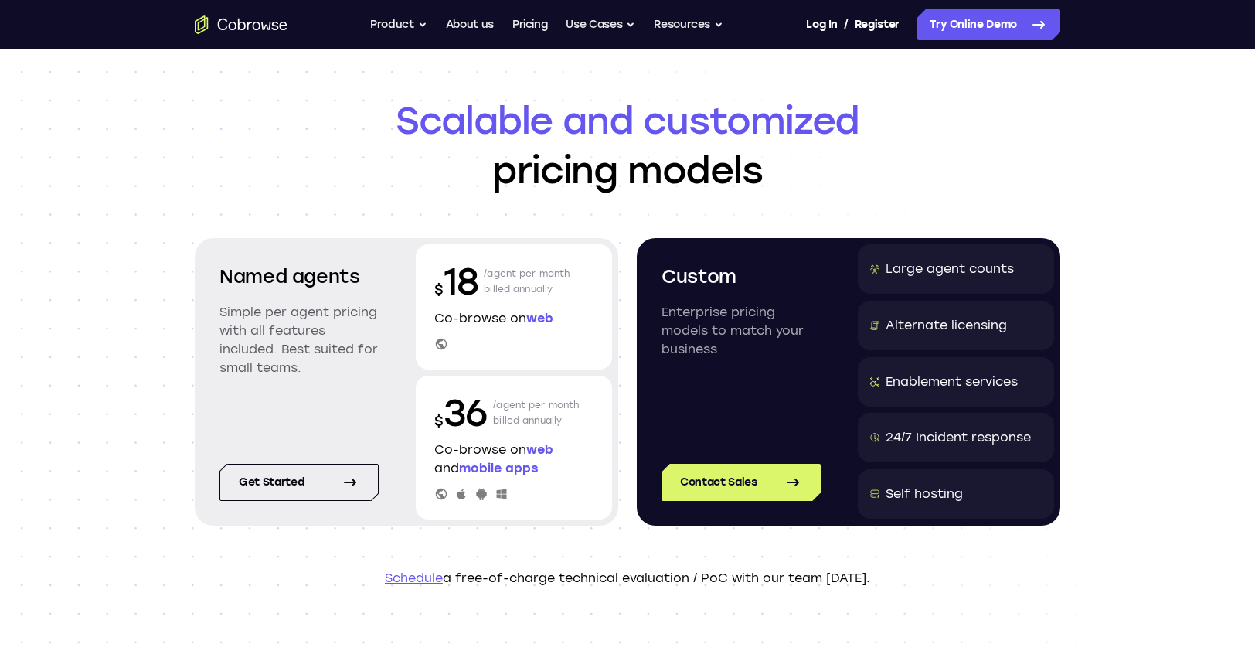
click at [720, 281] on h2 "Custom" at bounding box center [741, 277] width 159 height 28
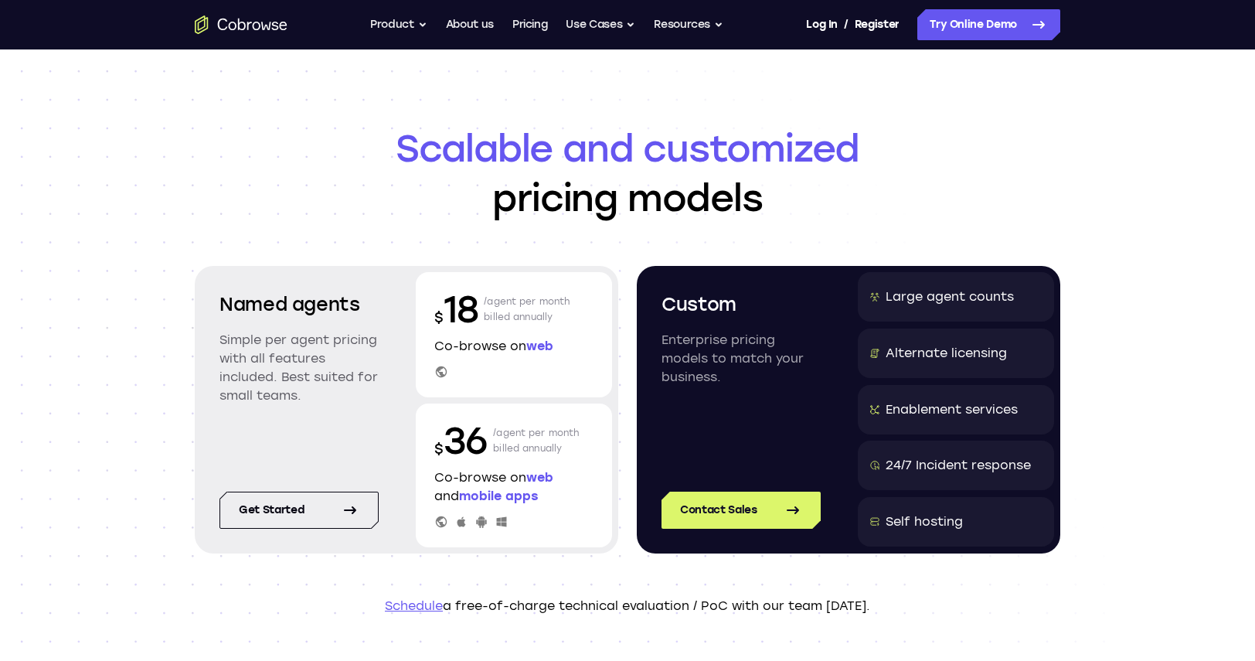
scroll to position [0, 0]
